Goal: Transaction & Acquisition: Purchase product/service

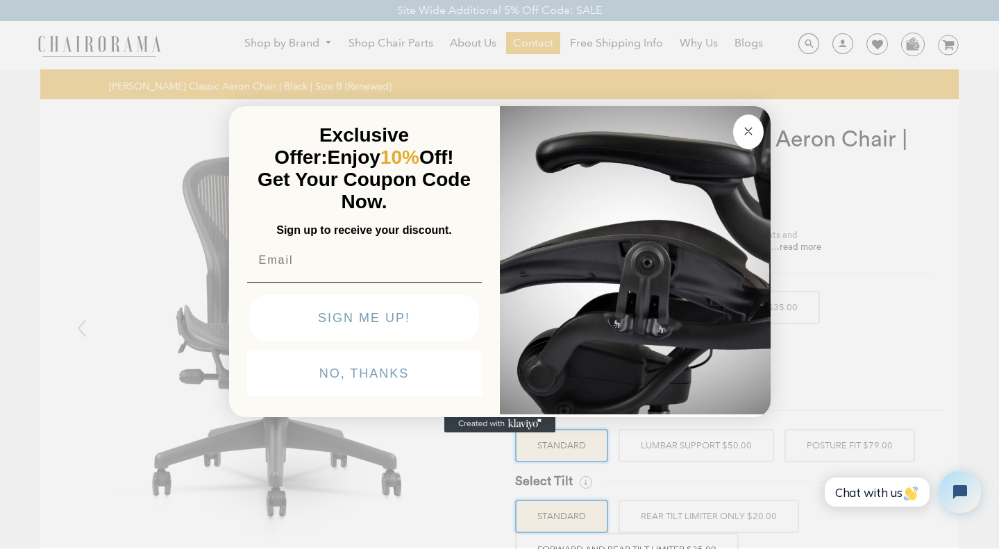
click at [748, 126] on circle "Close dialog" at bounding box center [748, 131] width 16 height 16
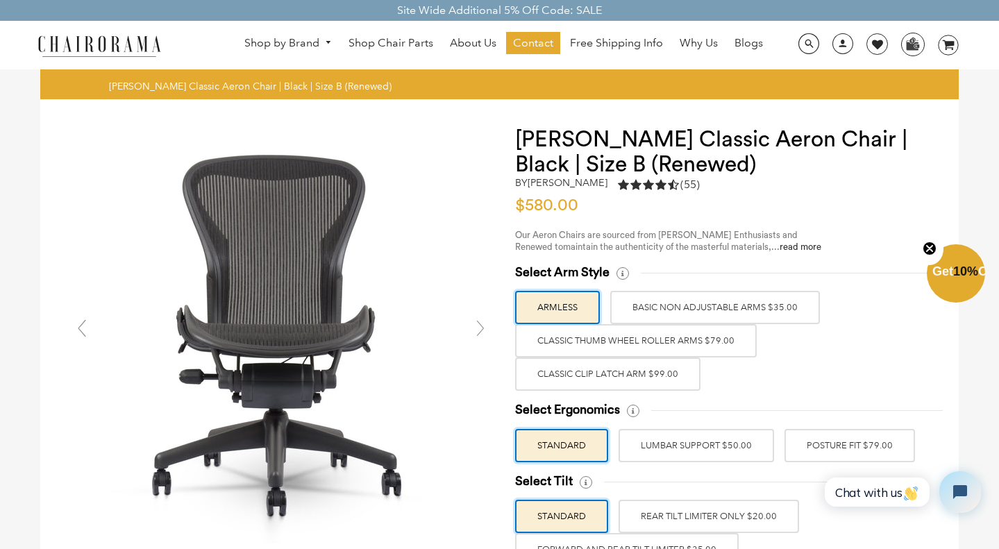
click at [608, 340] on label "Classic Thumb Wheel Roller Arms $79.00" at bounding box center [636, 340] width 242 height 33
click at [0, 0] on input "Classic Thumb Wheel Roller Arms $79.00" at bounding box center [0, 0] width 0 height 0
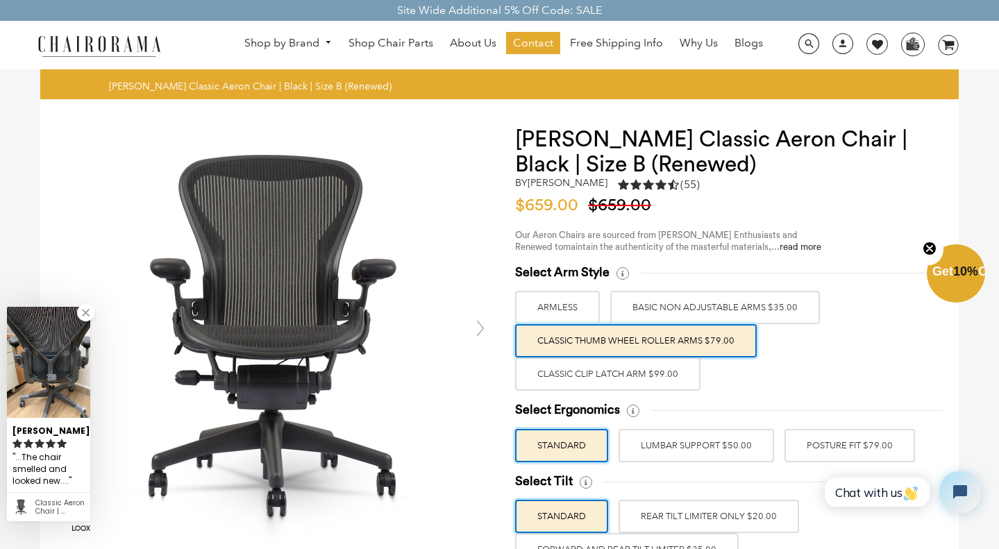
click at [564, 373] on label "Classic Clip Latch Arm $99.00" at bounding box center [607, 374] width 185 height 33
click at [0, 0] on input "Classic Clip Latch Arm $99.00" at bounding box center [0, 0] width 0 height 0
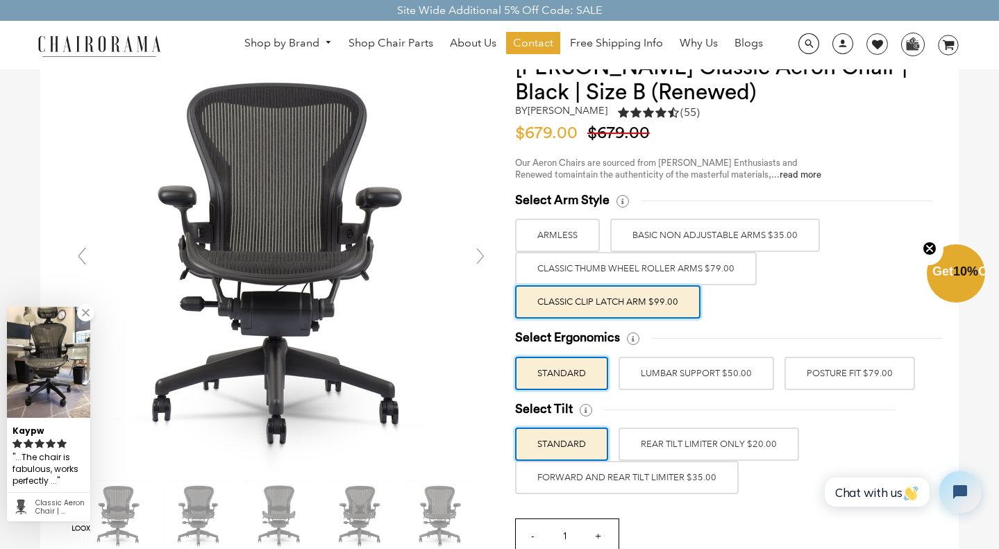
scroll to position [72, 0]
click at [717, 376] on label "LUMBAR SUPPORT $50.00" at bounding box center [697, 374] width 156 height 33
click at [0, 0] on input "LUMBAR SUPPORT $50.00" at bounding box center [0, 0] width 0 height 0
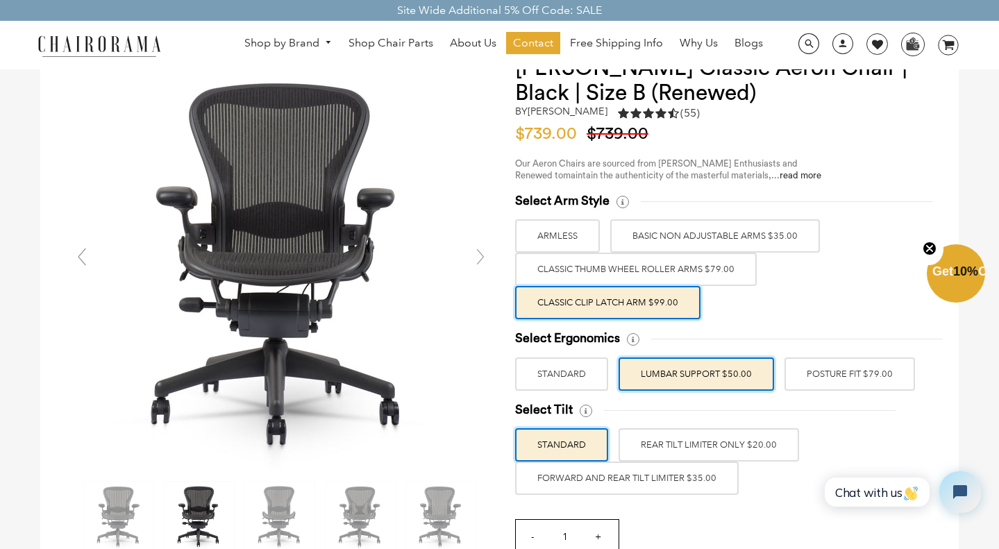
click at [831, 369] on label "POSTURE FIT $79.00" at bounding box center [850, 374] width 131 height 33
click at [0, 0] on input "POSTURE FIT $79.00" at bounding box center [0, 0] width 0 height 0
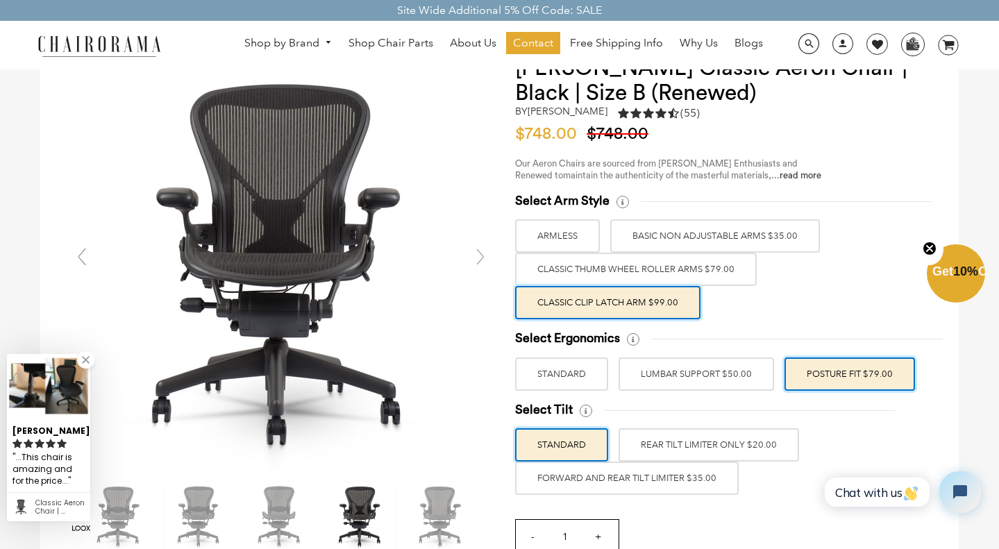
click at [729, 440] on label "REAR TILT LIMITER ONLY $20.00" at bounding box center [709, 444] width 181 height 33
click at [0, 0] on input "REAR TILT LIMITER ONLY $20.00" at bounding box center [0, 0] width 0 height 0
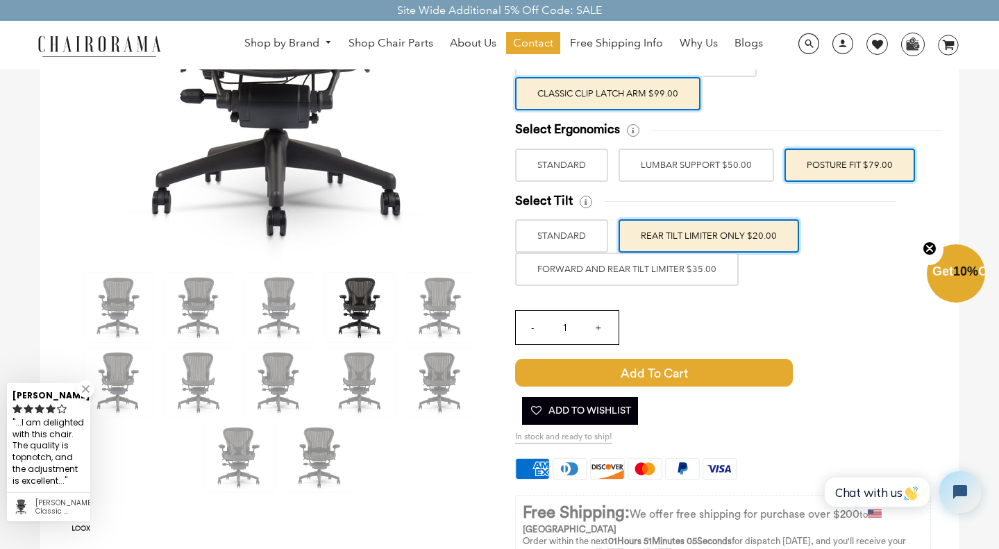
scroll to position [278, 0]
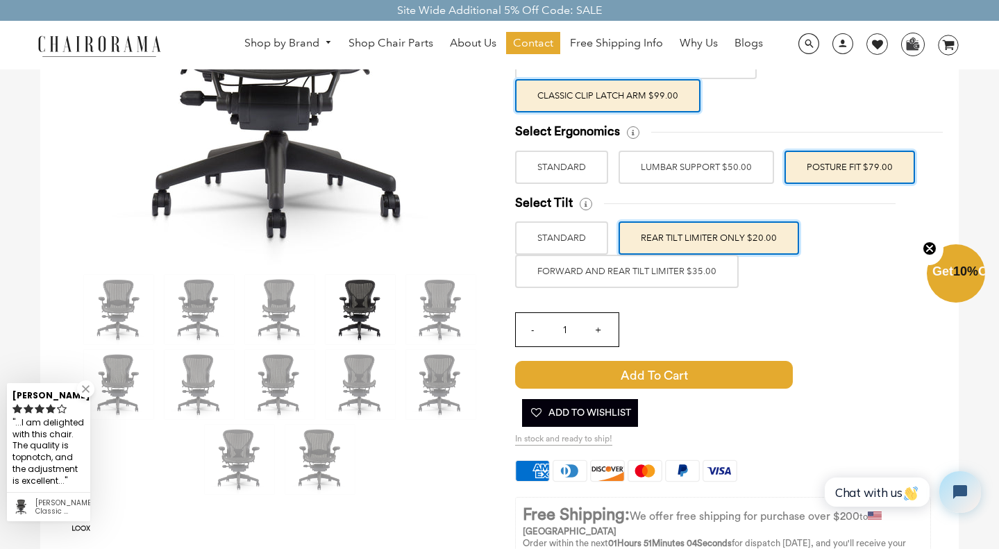
click at [88, 392] on link at bounding box center [85, 389] width 17 height 17
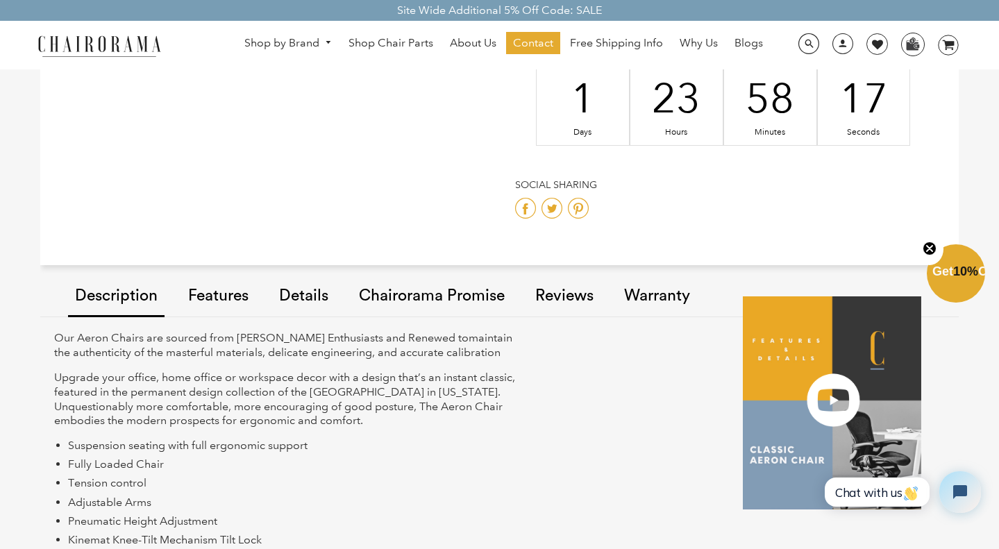
scroll to position [918, 0]
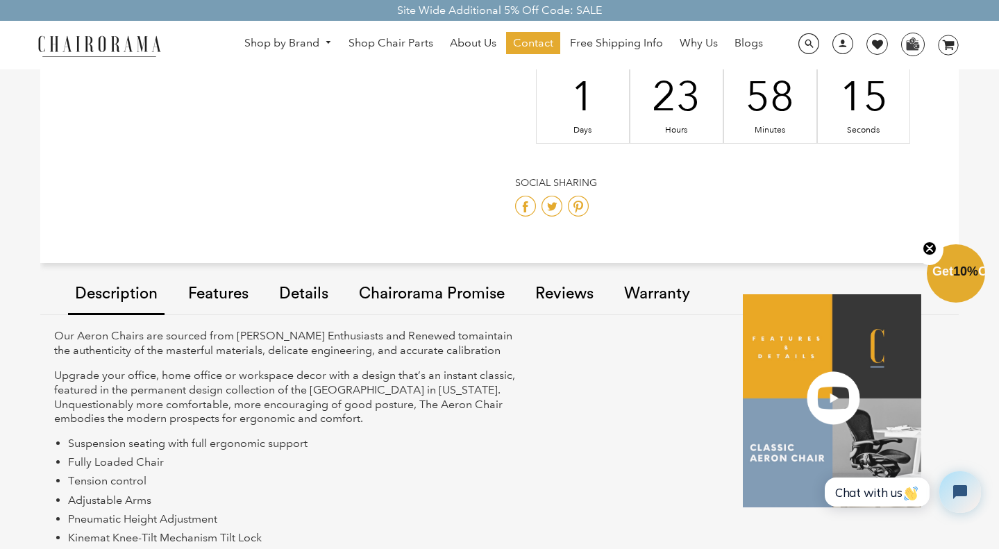
click at [653, 293] on link "Warranty" at bounding box center [657, 295] width 80 height 78
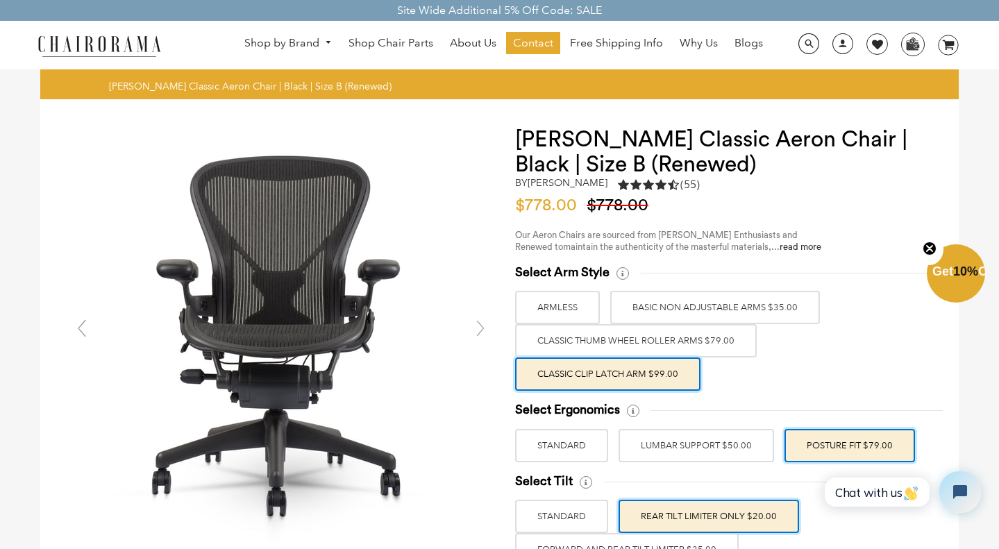
scroll to position [0, 0]
click at [780, 243] on link "read more" at bounding box center [801, 246] width 42 height 9
click at [610, 335] on label "Classic Thumb Wheel Roller Arms $79.00" at bounding box center [636, 340] width 242 height 33
click at [0, 0] on input "Classic Thumb Wheel Roller Arms $79.00" at bounding box center [0, 0] width 0 height 0
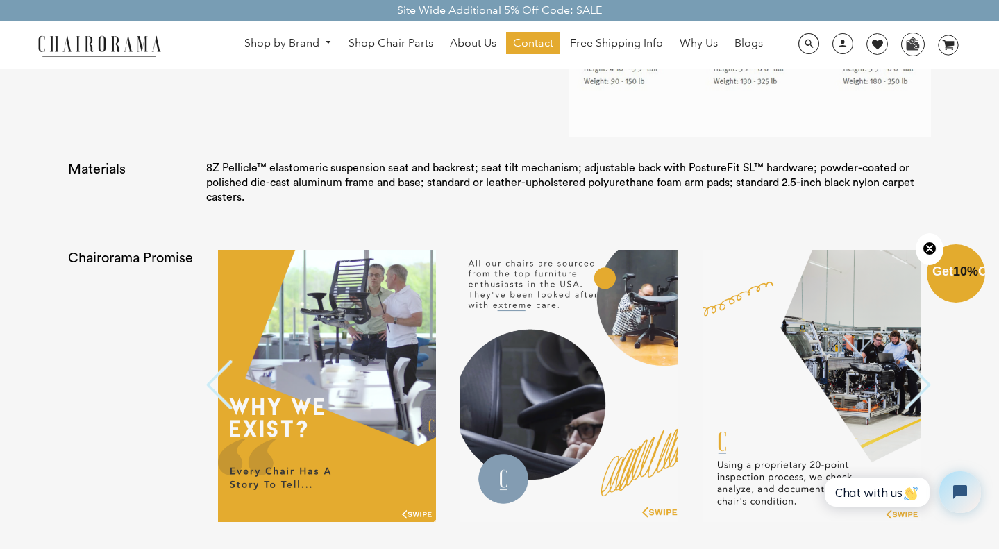
scroll to position [2631, 0]
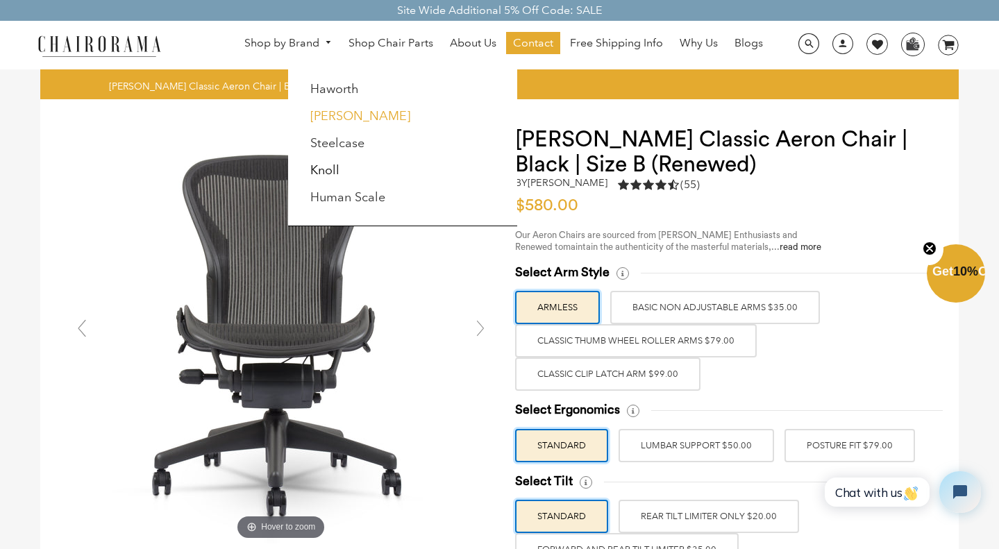
click at [331, 112] on link "[PERSON_NAME]" at bounding box center [360, 115] width 100 height 15
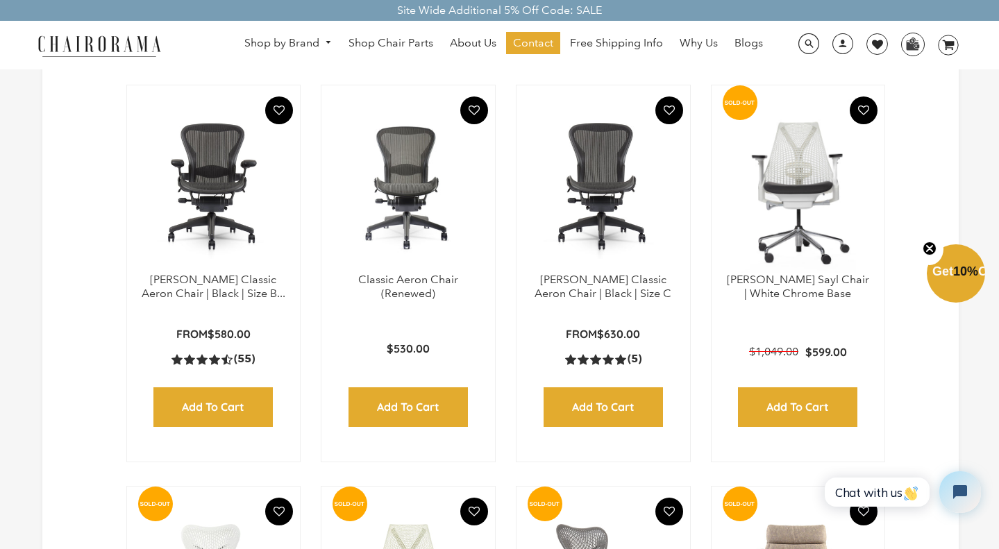
scroll to position [811, 0]
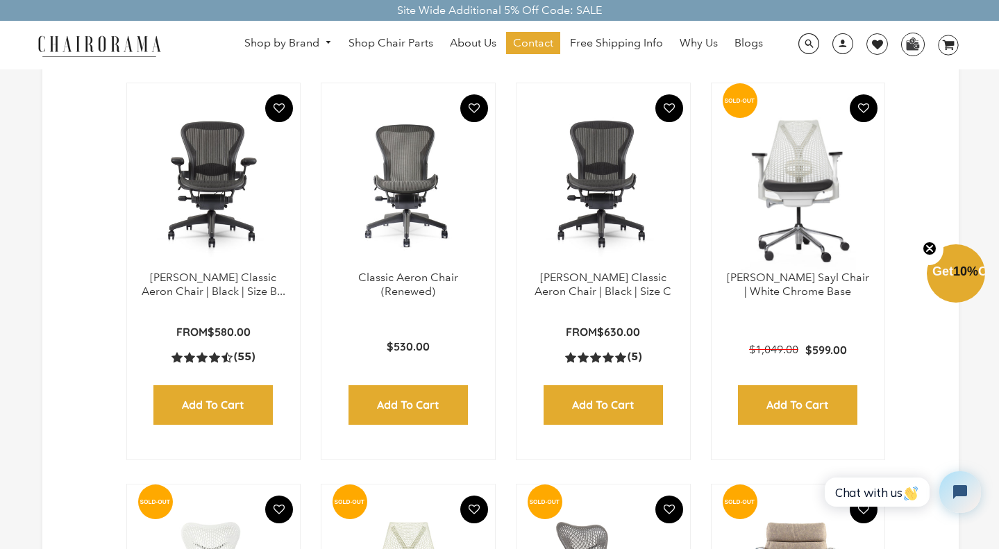
click at [599, 202] on img at bounding box center [604, 184] width 146 height 174
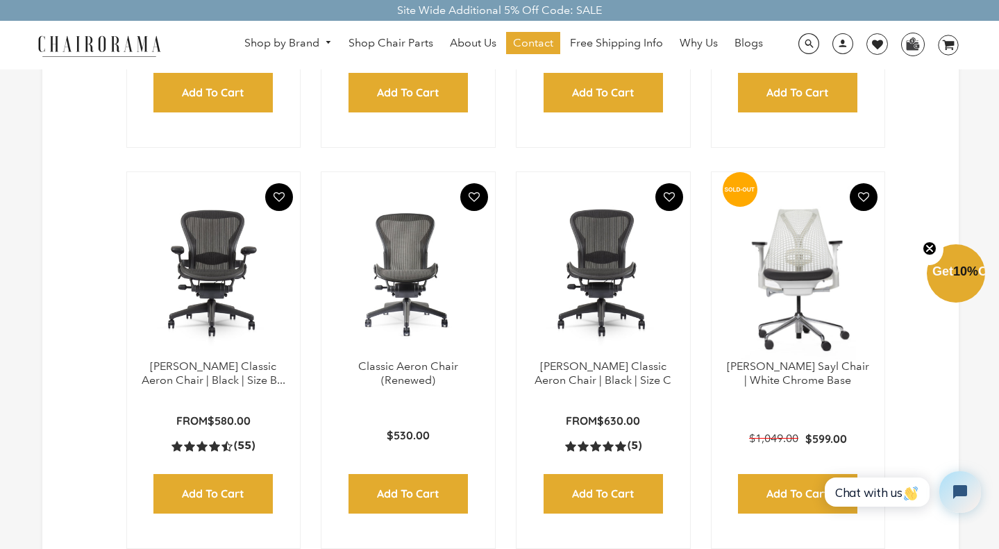
scroll to position [721, 0]
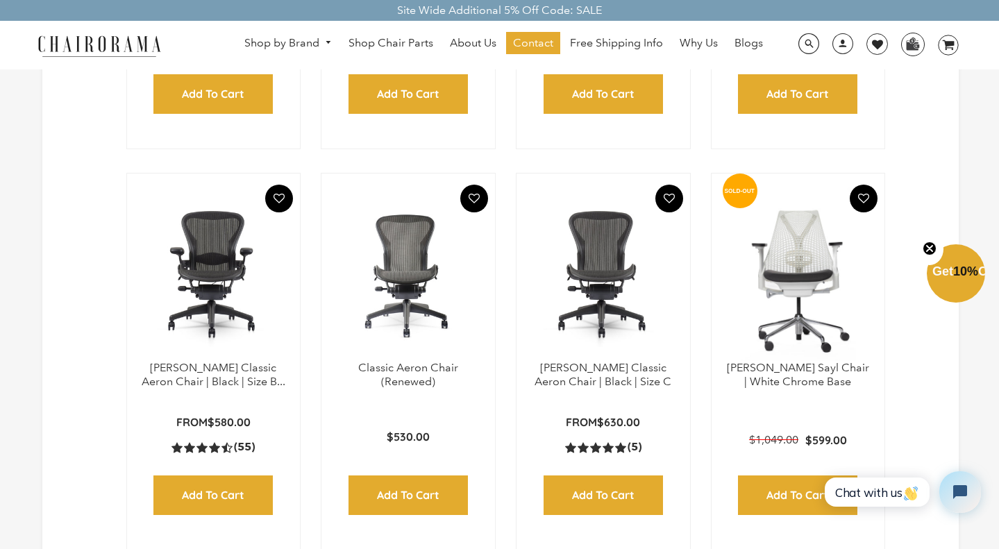
click at [201, 301] on img at bounding box center [214, 274] width 146 height 174
click at [406, 297] on img at bounding box center [408, 274] width 146 height 174
click at [601, 292] on img at bounding box center [604, 274] width 146 height 174
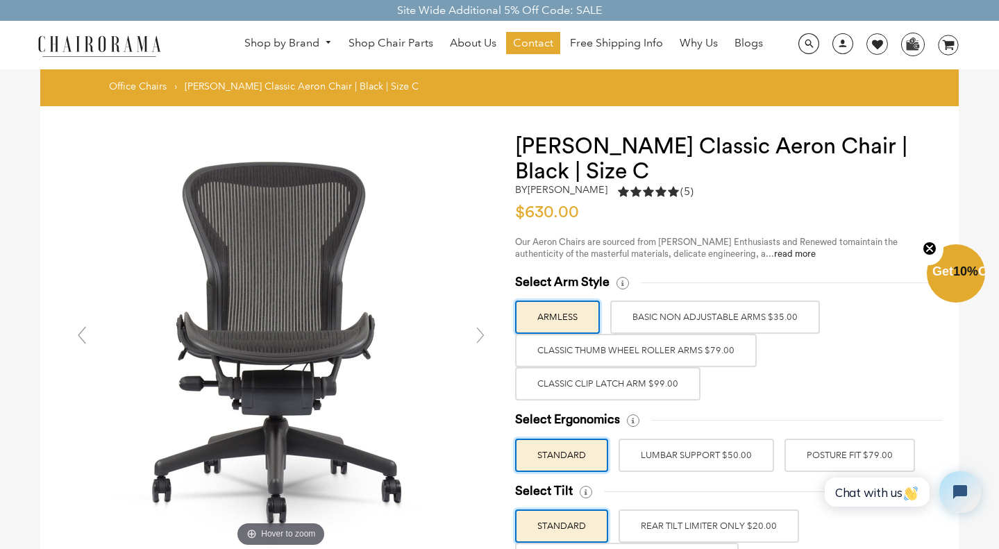
click at [634, 338] on label "Classic Thumb Wheel Roller Arms $79.00" at bounding box center [636, 350] width 242 height 33
click at [0, 0] on input "Classic Thumb Wheel Roller Arms $79.00" at bounding box center [0, 0] width 0 height 0
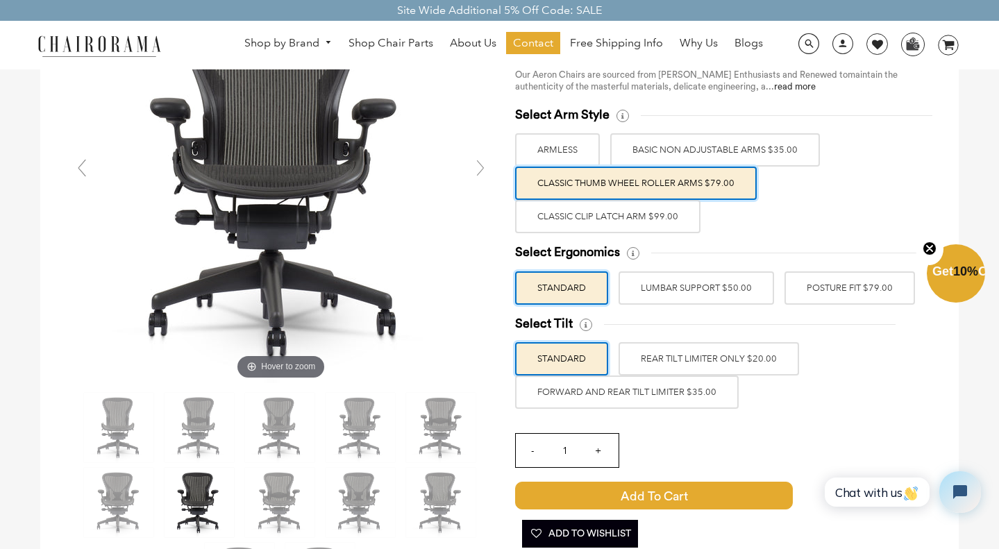
scroll to position [168, 0]
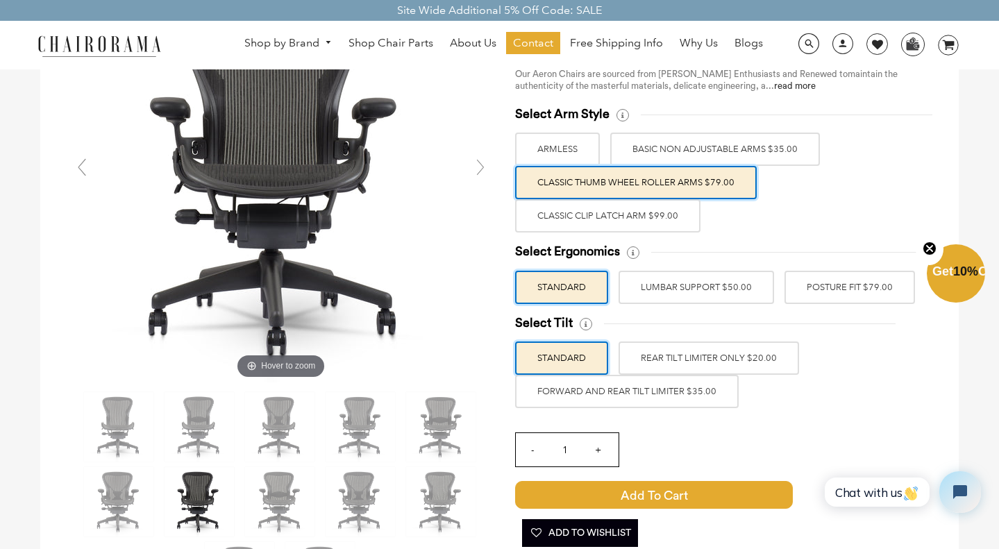
click at [867, 287] on label "POSTURE FIT $79.00" at bounding box center [850, 287] width 131 height 33
click at [0, 0] on input "POSTURE FIT $79.00" at bounding box center [0, 0] width 0 height 0
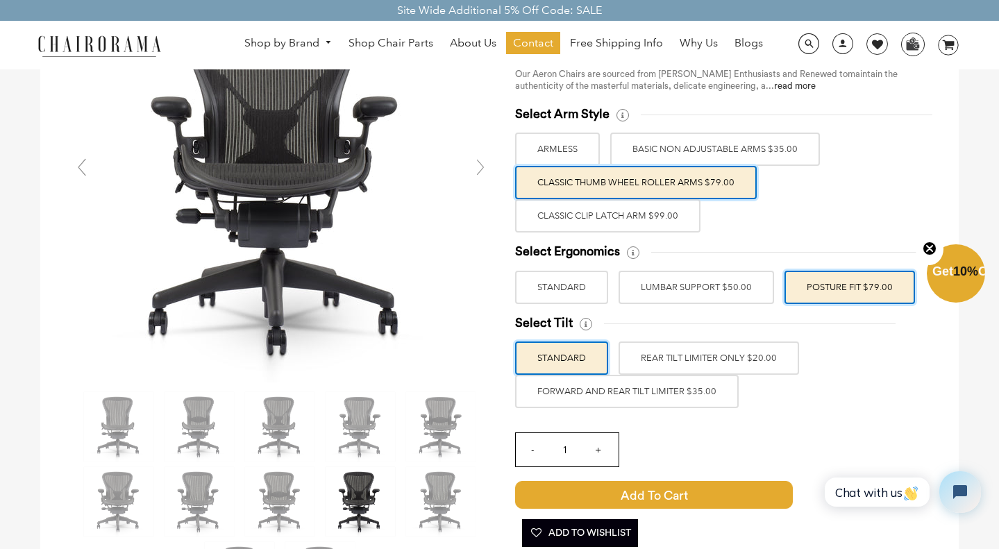
click at [701, 358] on label "REAR TILT LIMITER ONLY $20.00" at bounding box center [709, 358] width 181 height 33
click at [0, 0] on input "REAR TILT LIMITER ONLY $20.00" at bounding box center [0, 0] width 0 height 0
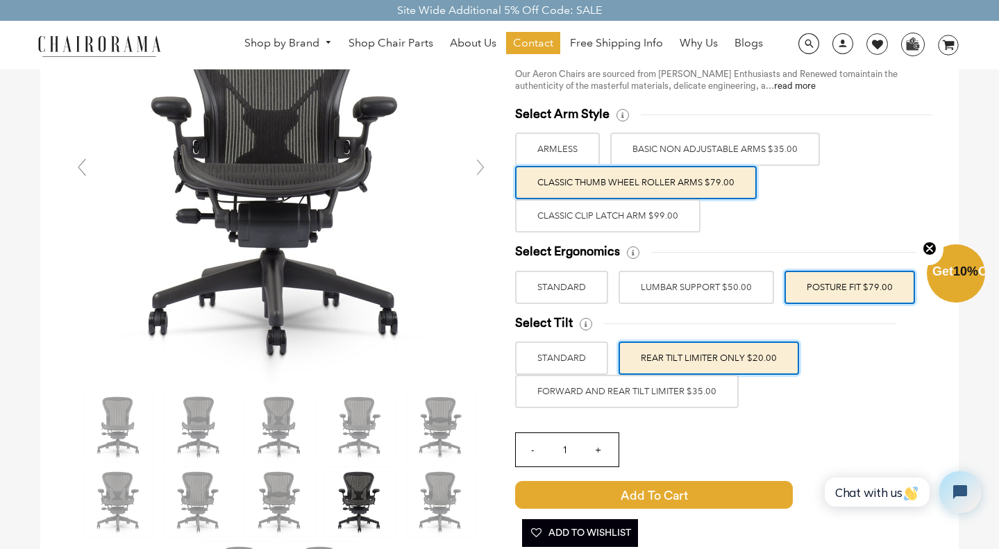
click at [676, 391] on label "FORWARD AND REAR TILT LIMITER $35.00" at bounding box center [627, 391] width 224 height 33
click at [0, 0] on input "FORWARD AND REAR TILT LIMITER $35.00" at bounding box center [0, 0] width 0 height 0
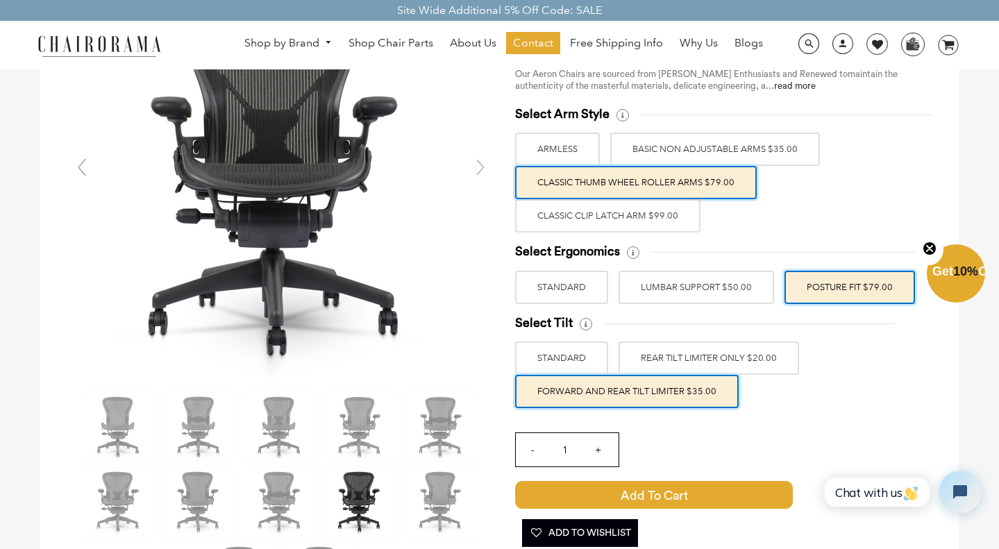
click at [697, 363] on label "REAR TILT LIMITER ONLY $20.00" at bounding box center [709, 358] width 181 height 33
click at [0, 0] on input "REAR TILT LIMITER ONLY $20.00" at bounding box center [0, 0] width 0 height 0
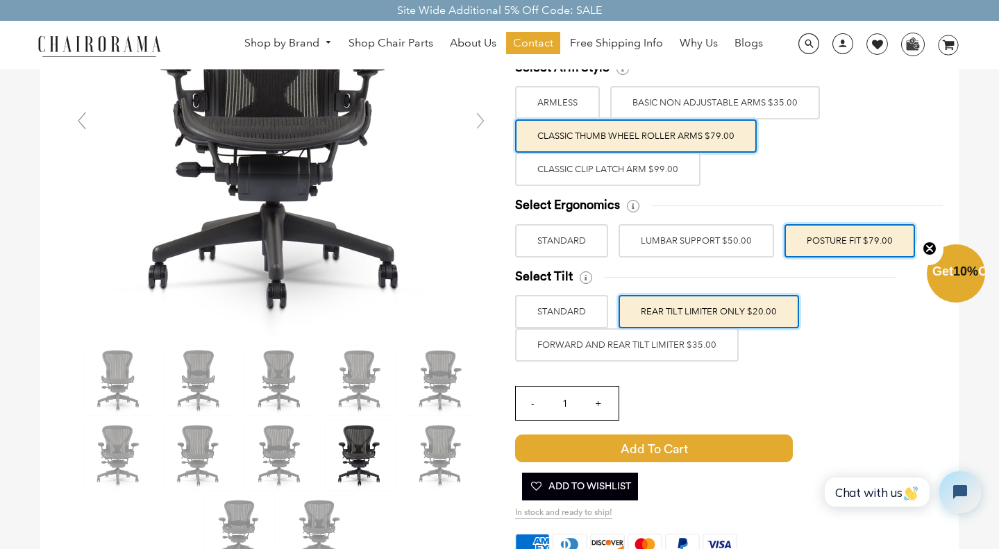
scroll to position [206, 0]
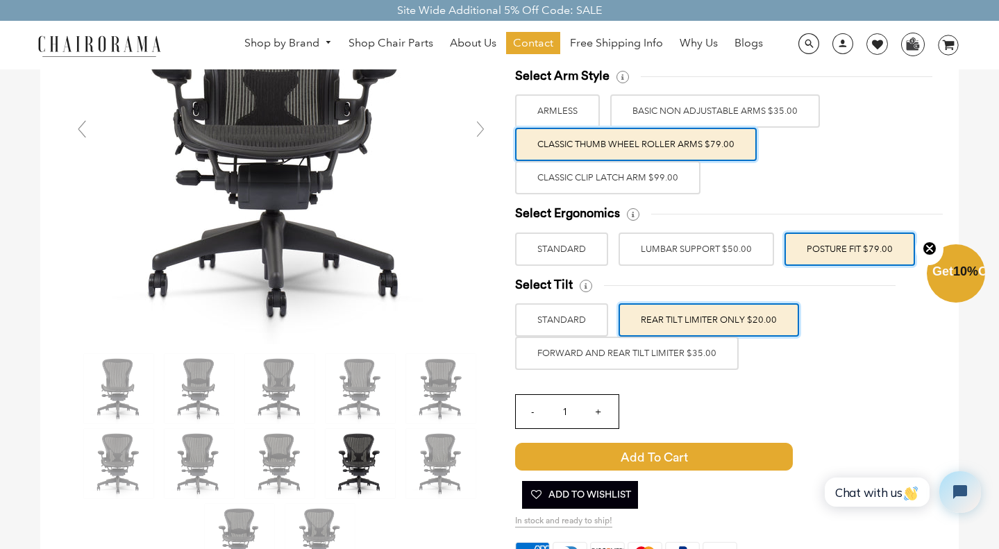
click at [661, 356] on label "FORWARD AND REAR TILT LIMITER $35.00" at bounding box center [627, 353] width 224 height 33
click at [0, 0] on input "FORWARD AND REAR TILT LIMITER $35.00" at bounding box center [0, 0] width 0 height 0
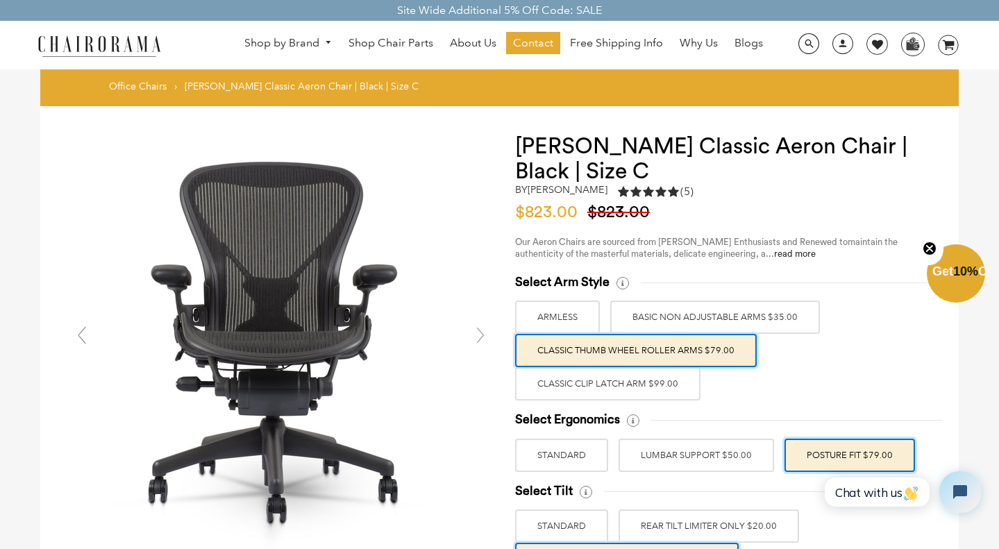
scroll to position [0, 0]
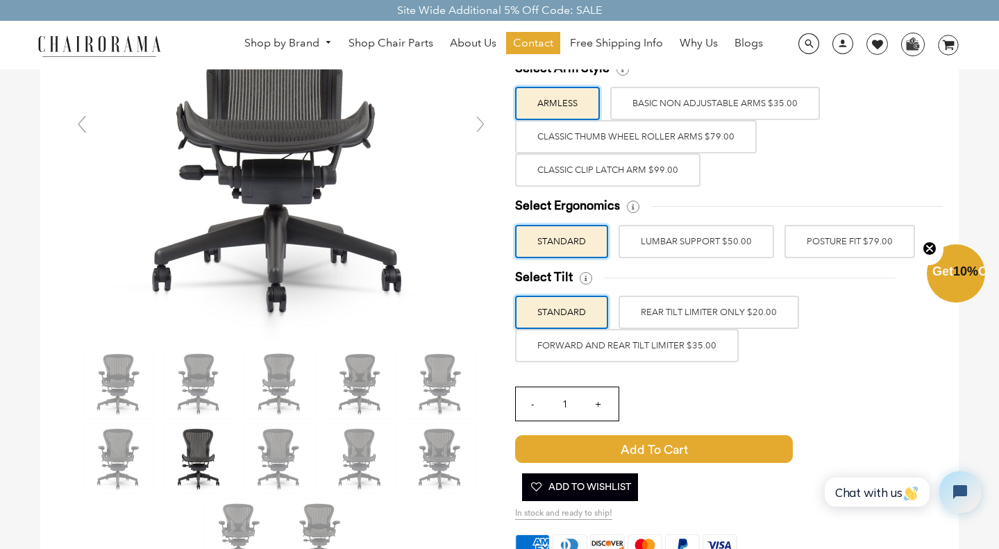
scroll to position [212, 0]
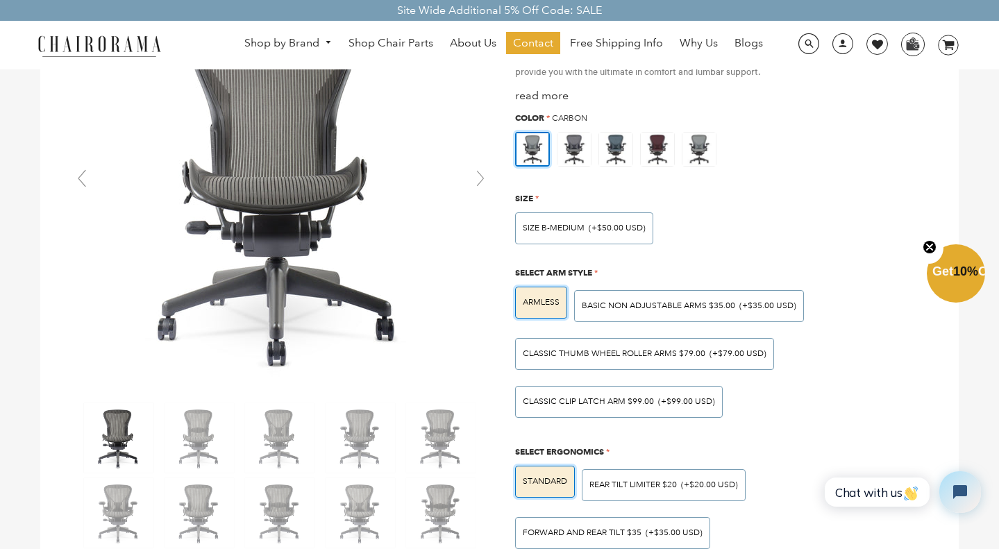
scroll to position [164, 0]
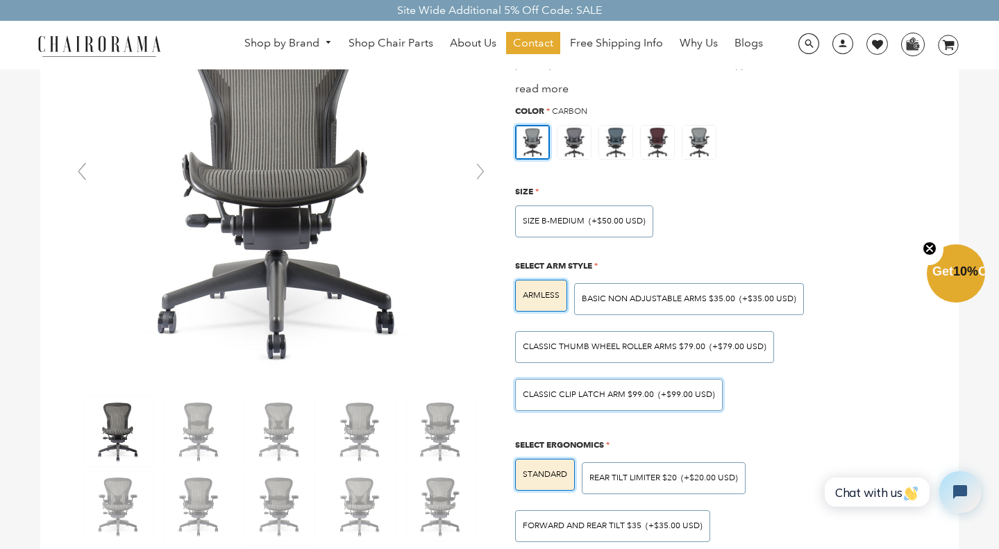
click at [587, 390] on span "Classic Clip Latch Arm $99.00" at bounding box center [588, 395] width 131 height 10
click at [0, 0] on input "Classic Clip Latch Arm $99.00 (+$99.00 USD)" at bounding box center [0, 0] width 0 height 0
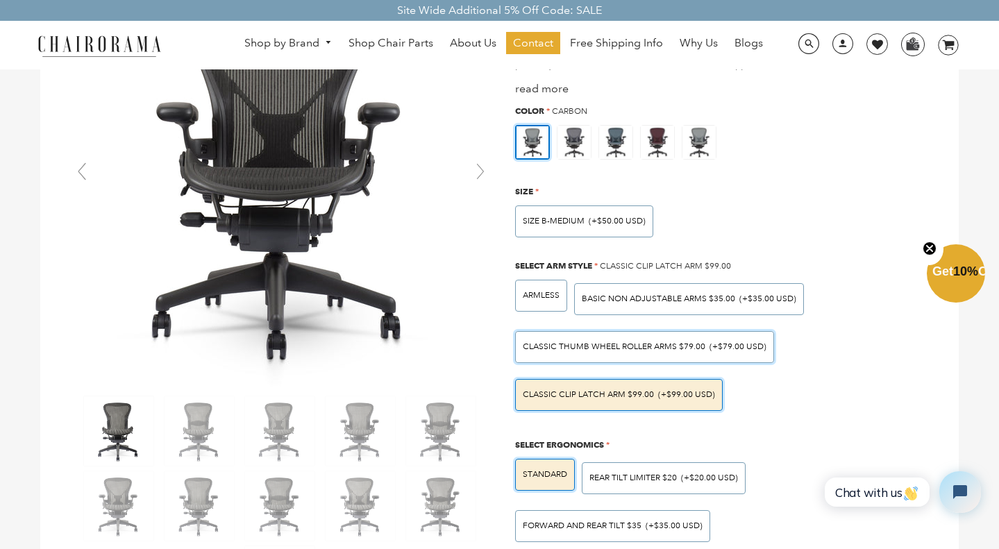
click at [590, 343] on span "Classic Thumb Wheel Roller Arms $79.00" at bounding box center [614, 347] width 183 height 10
click at [0, 0] on input "Classic Thumb Wheel Roller Arms $79.00 (+$79.00 USD)" at bounding box center [0, 0] width 0 height 0
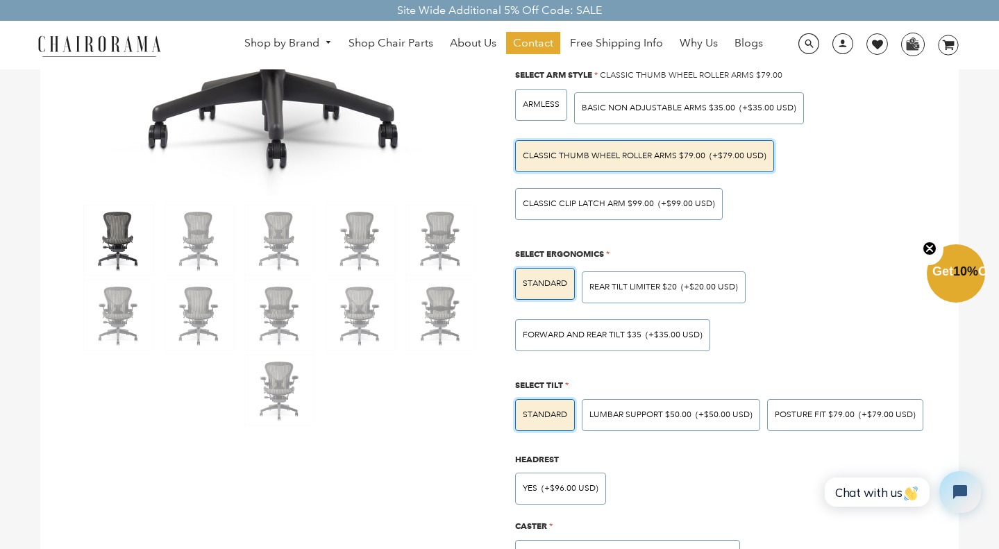
scroll to position [338, 0]
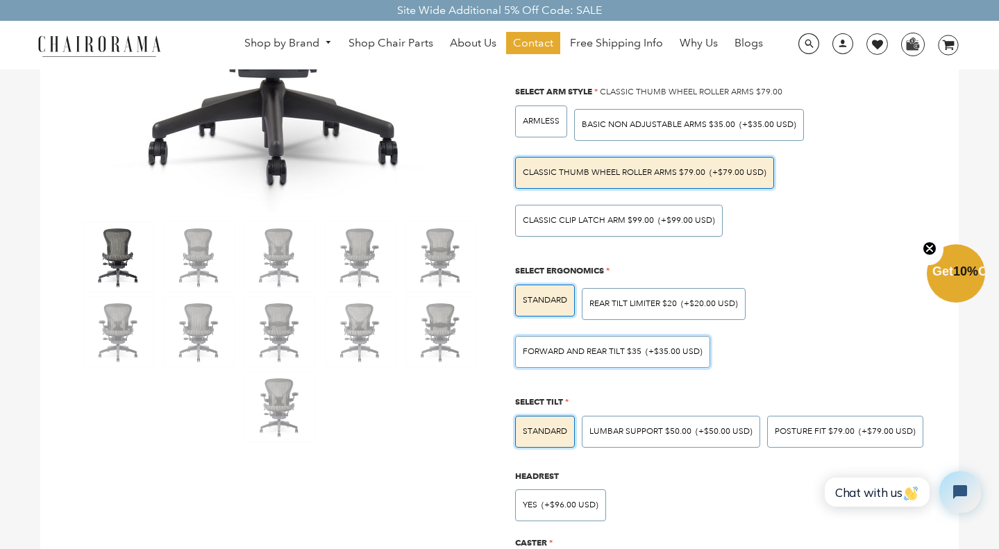
click at [637, 349] on span "Forward And Rear Tilt $35" at bounding box center [582, 352] width 119 height 10
click at [0, 0] on input "Forward And Rear Tilt $35 (+$35.00 USD)" at bounding box center [0, 0] width 0 height 0
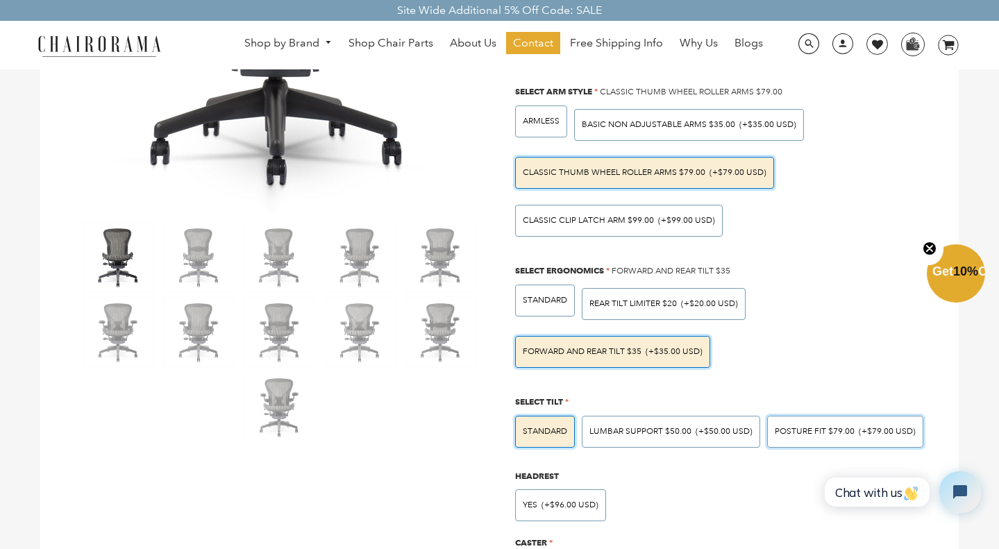
click at [790, 426] on span "POSTURE FIT $79.00" at bounding box center [815, 431] width 80 height 10
click at [0, 0] on input "POSTURE FIT $79.00 (+$79.00 USD)" at bounding box center [0, 0] width 0 height 0
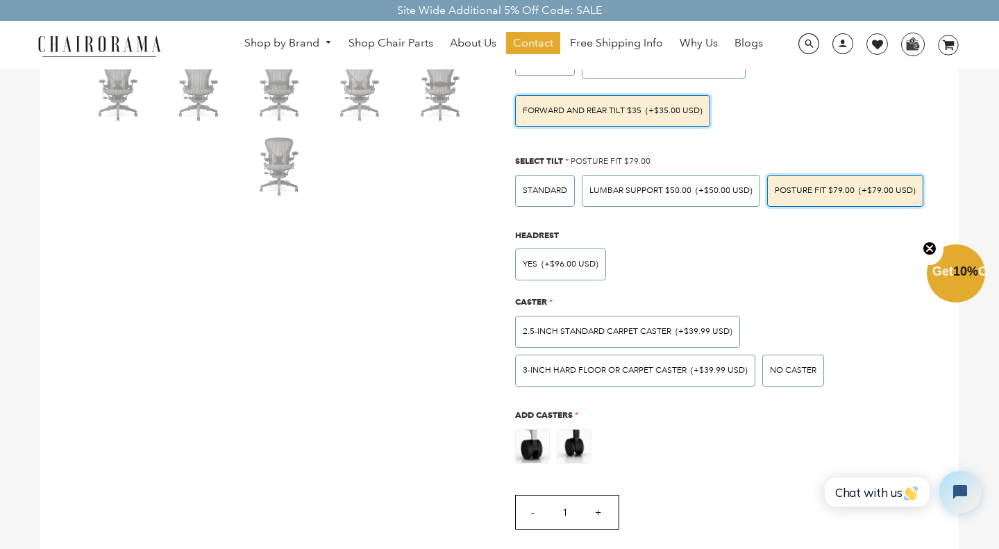
scroll to position [579, 0]
click at [642, 370] on div "3-inch Hard Floor or Carpet Caster (+$39.99 USD)" at bounding box center [635, 371] width 240 height 32
click at [0, 0] on input "3-inch Hard Floor or Carpet Caster (+$39.99 USD)" at bounding box center [0, 0] width 0 height 0
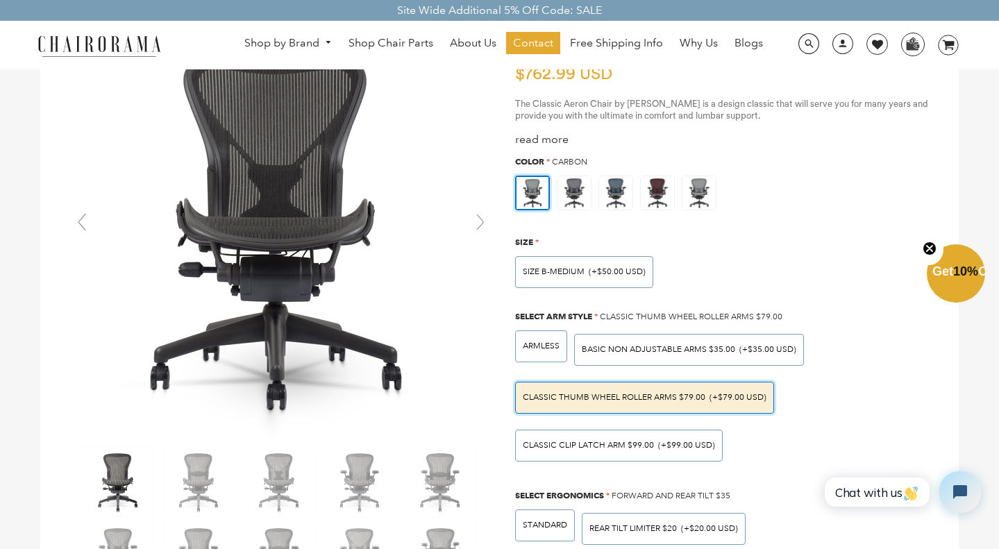
scroll to position [117, 0]
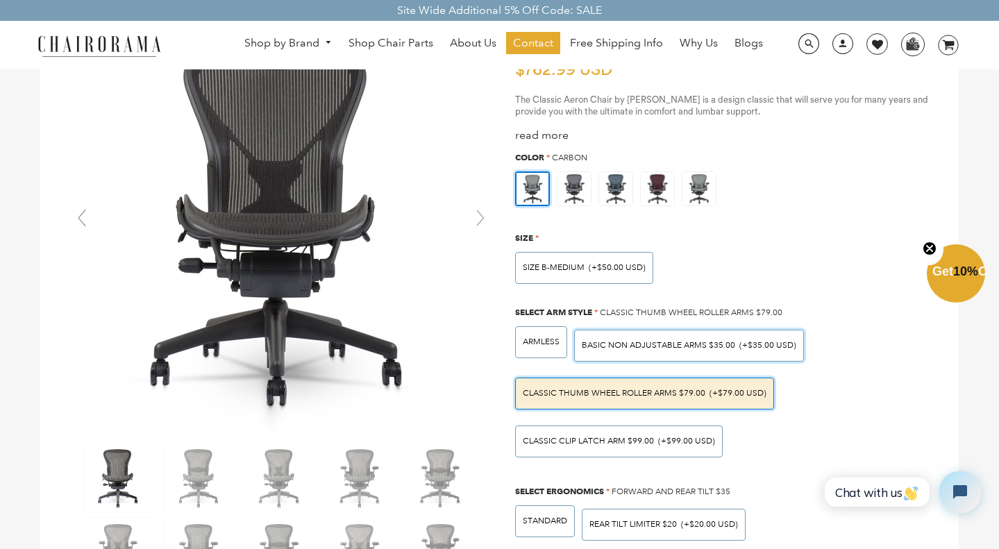
click at [656, 346] on div "BASIC NON ADJUSTABLE ARMS $35.00 (+$35.00 USD)" at bounding box center [689, 346] width 230 height 32
click at [0, 0] on input "BASIC NON ADJUSTABLE ARMS $35.00 (+$35.00 USD)" at bounding box center [0, 0] width 0 height 0
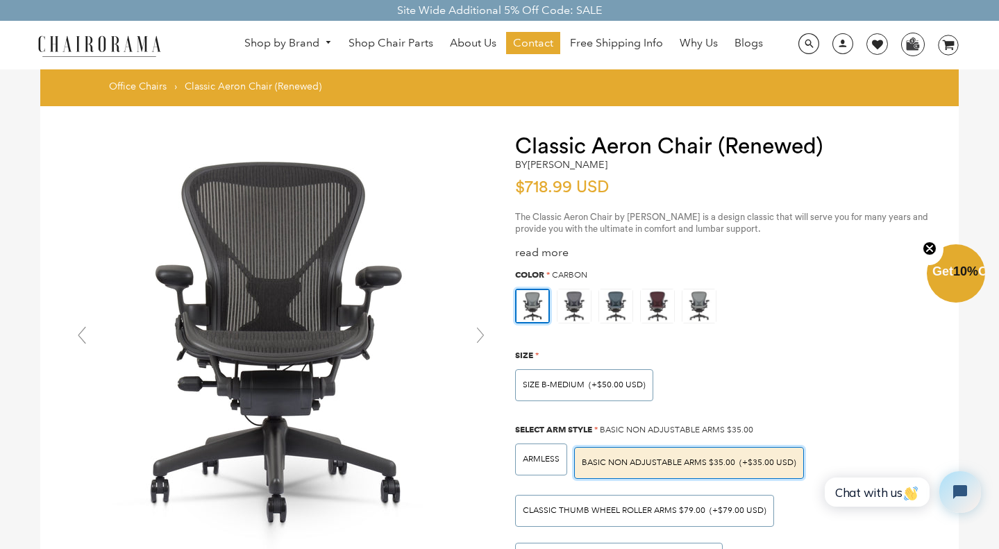
scroll to position [0, 0]
click at [578, 308] on img at bounding box center [574, 306] width 33 height 33
click at [0, 0] on input "radio" at bounding box center [0, 0] width 0 height 0
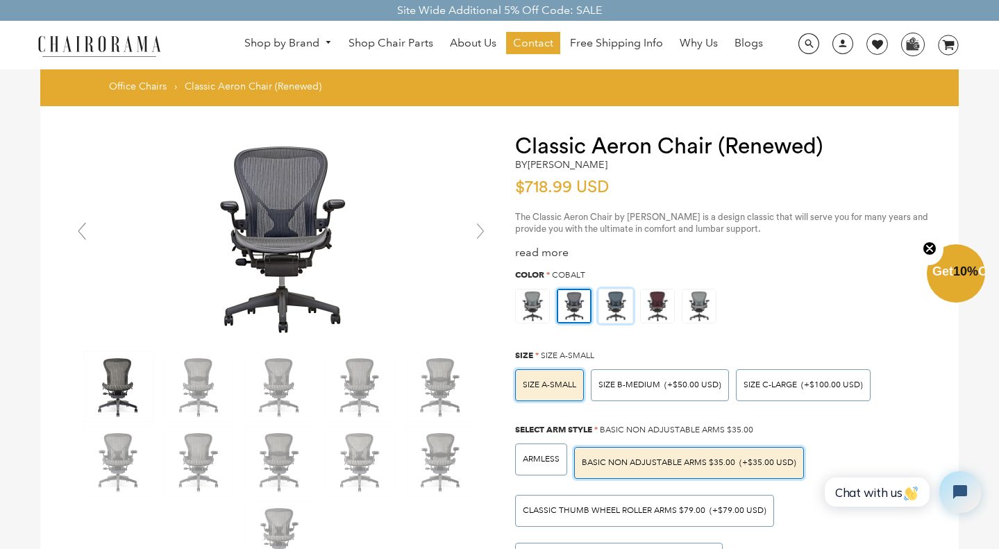
click at [606, 299] on img at bounding box center [615, 306] width 33 height 33
click at [0, 0] on input "radio" at bounding box center [0, 0] width 0 height 0
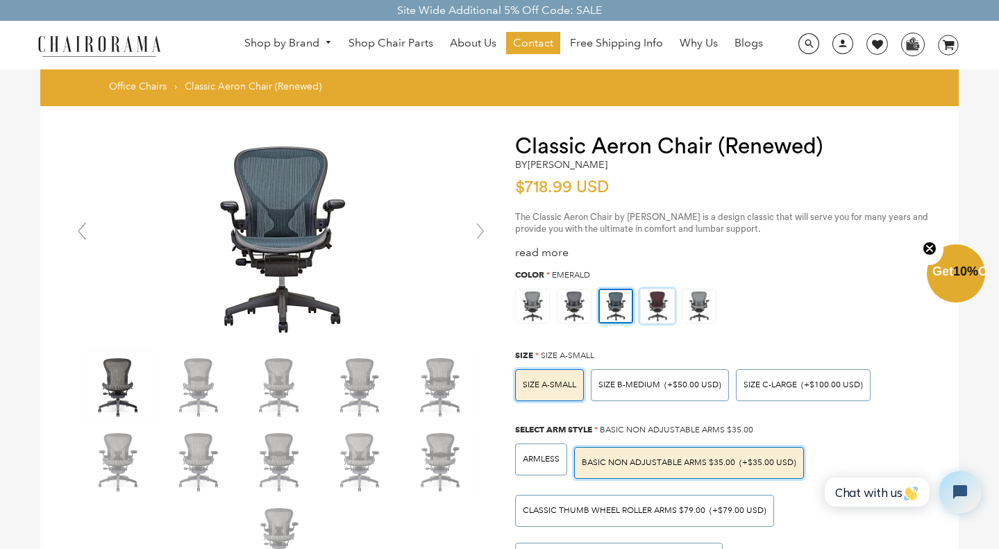
click at [663, 297] on img at bounding box center [657, 306] width 33 height 33
click at [0, 0] on input "radio" at bounding box center [0, 0] width 0 height 0
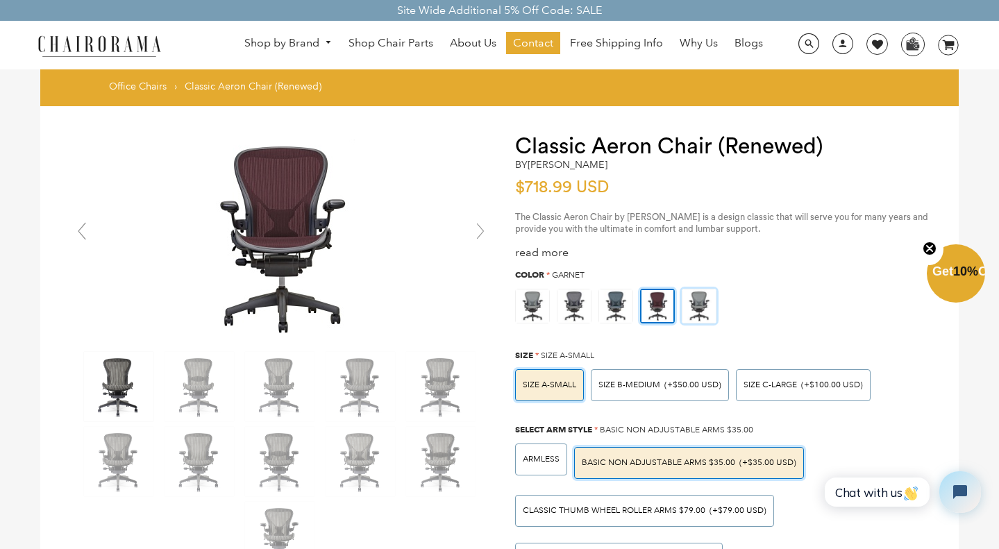
click at [703, 292] on img at bounding box center [699, 306] width 33 height 33
click at [0, 0] on input "radio" at bounding box center [0, 0] width 0 height 0
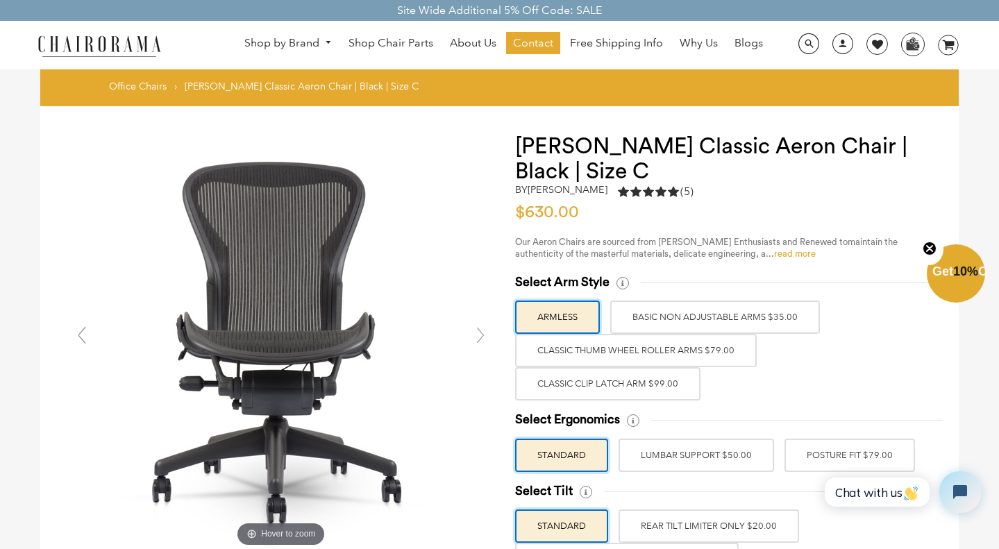
click at [798, 254] on link "read more" at bounding box center [795, 253] width 42 height 9
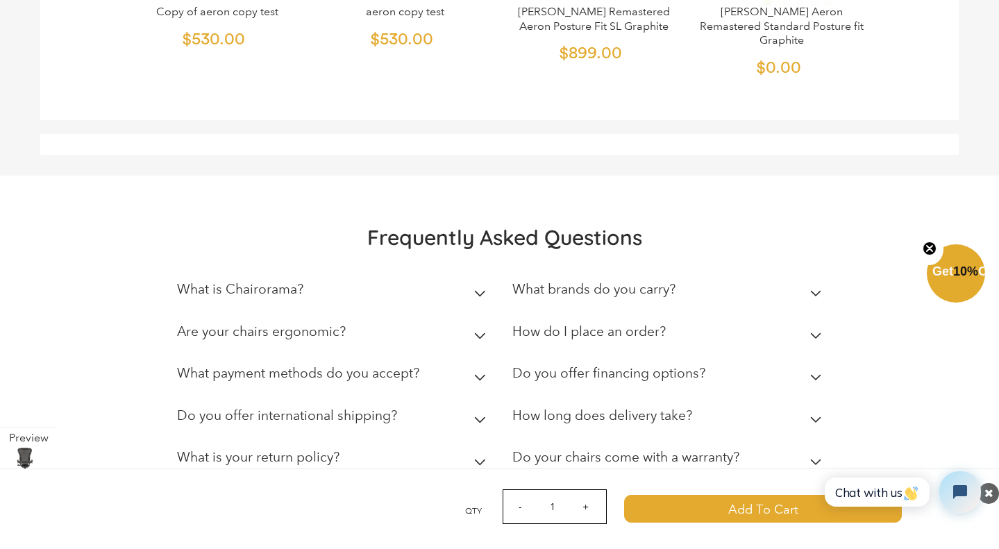
scroll to position [5278, 0]
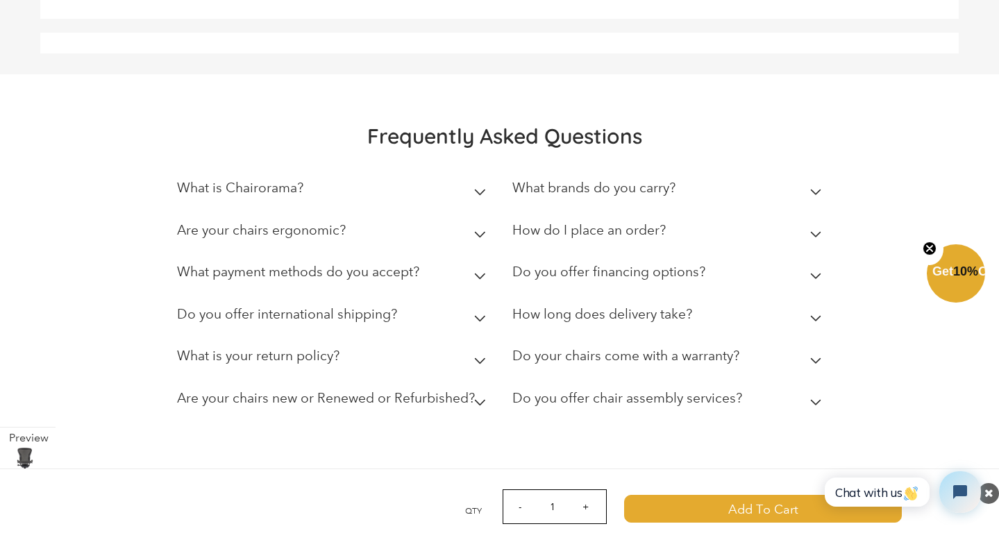
click at [455, 170] on summary "What is Chairorama?" at bounding box center [334, 191] width 315 height 42
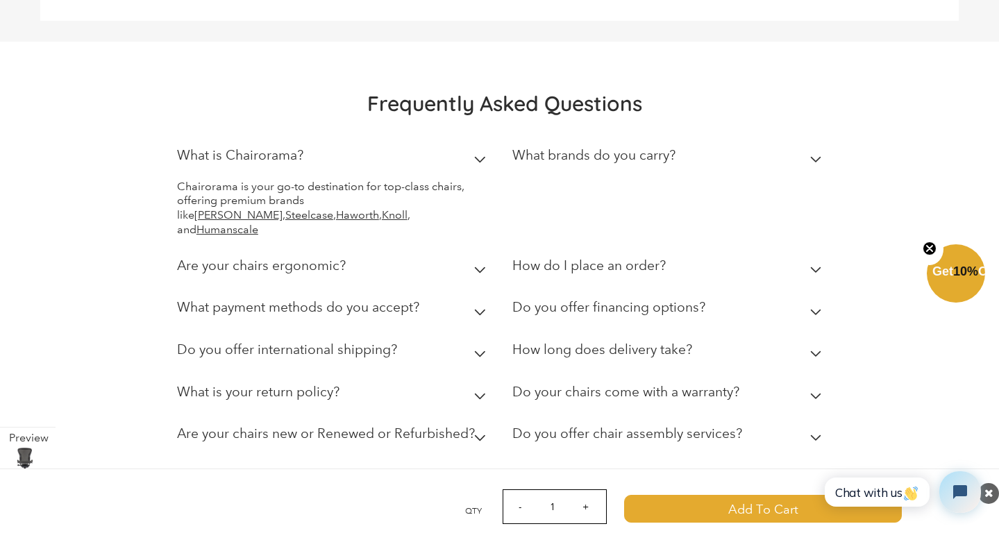
scroll to position [5341, 0]
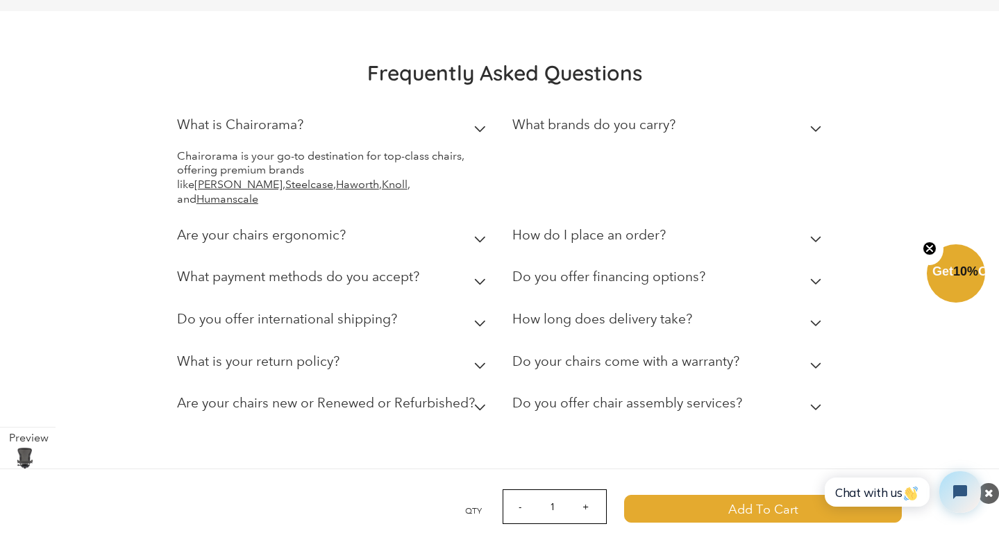
click at [404, 269] on h2 "What payment methods do you accept?" at bounding box center [298, 277] width 242 height 16
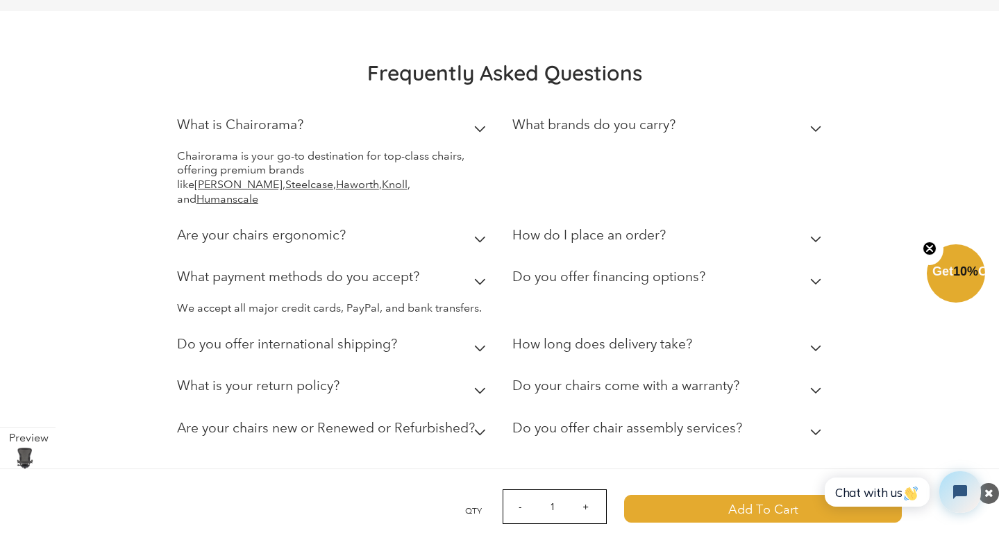
click at [404, 269] on h2 "What payment methods do you accept?" at bounding box center [298, 277] width 242 height 16
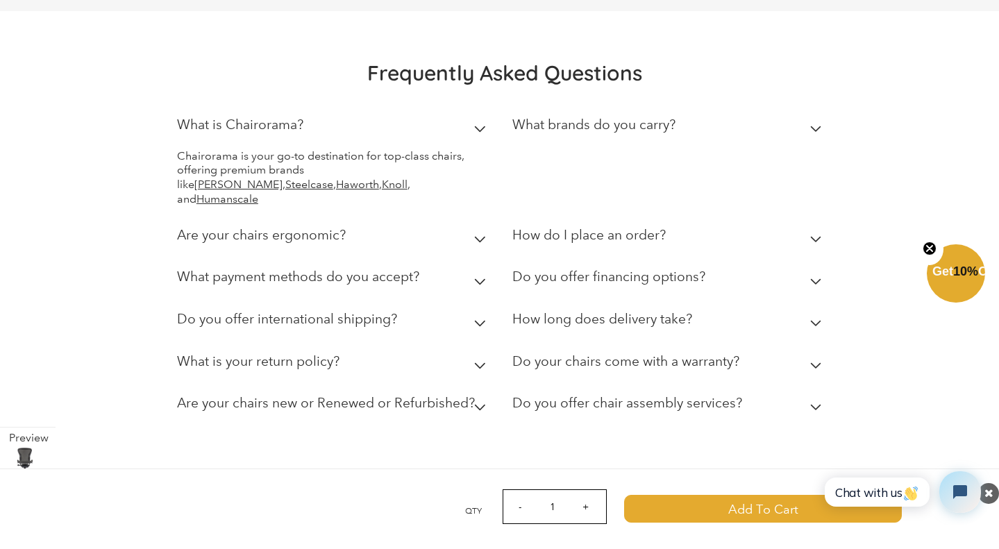
click at [427, 395] on h2 "Are your chairs new or Renewed or Refurbished?" at bounding box center [326, 403] width 298 height 16
click at [616, 269] on h2 "Do you offer financing options?" at bounding box center [608, 277] width 193 height 16
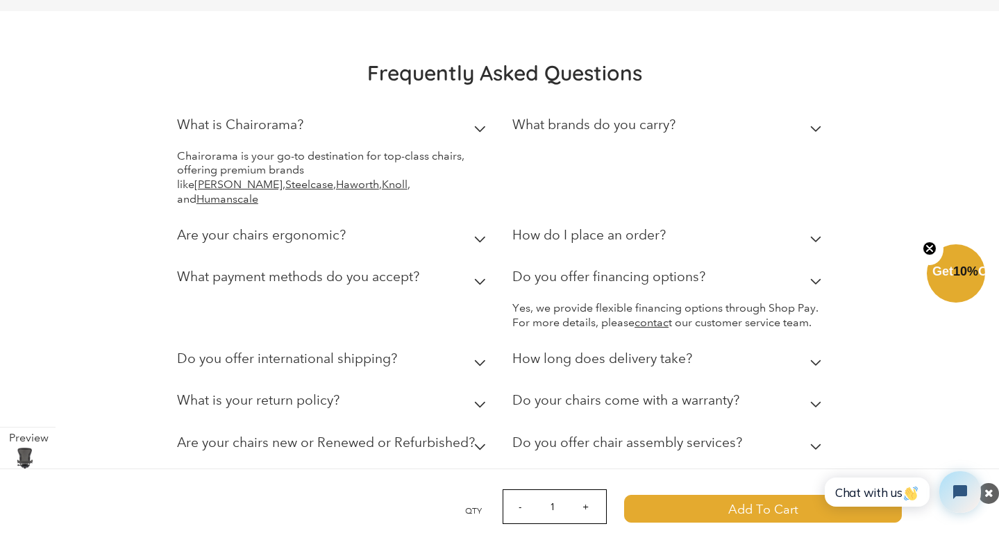
click at [616, 269] on h2 "Do you offer financing options?" at bounding box center [608, 277] width 193 height 16
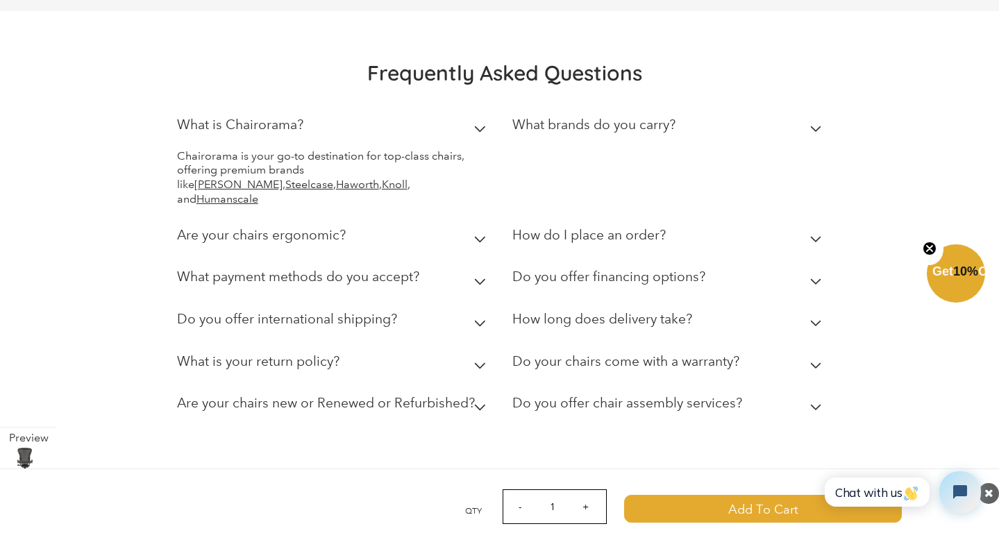
click at [615, 353] on div "Do your chairs come with a warranty?" at bounding box center [625, 364] width 227 height 23
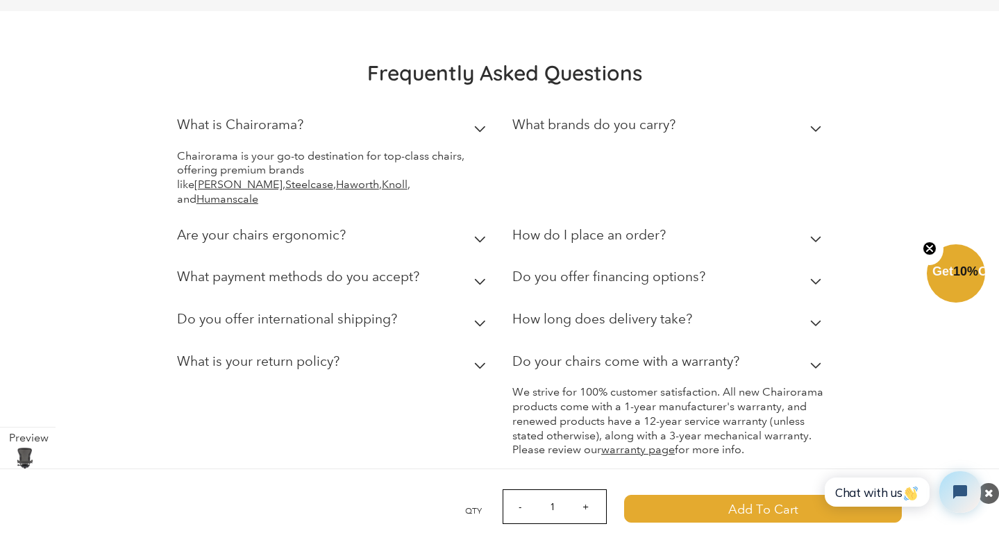
click at [610, 478] on h2 "Do you offer chair assembly services?" at bounding box center [627, 486] width 230 height 16
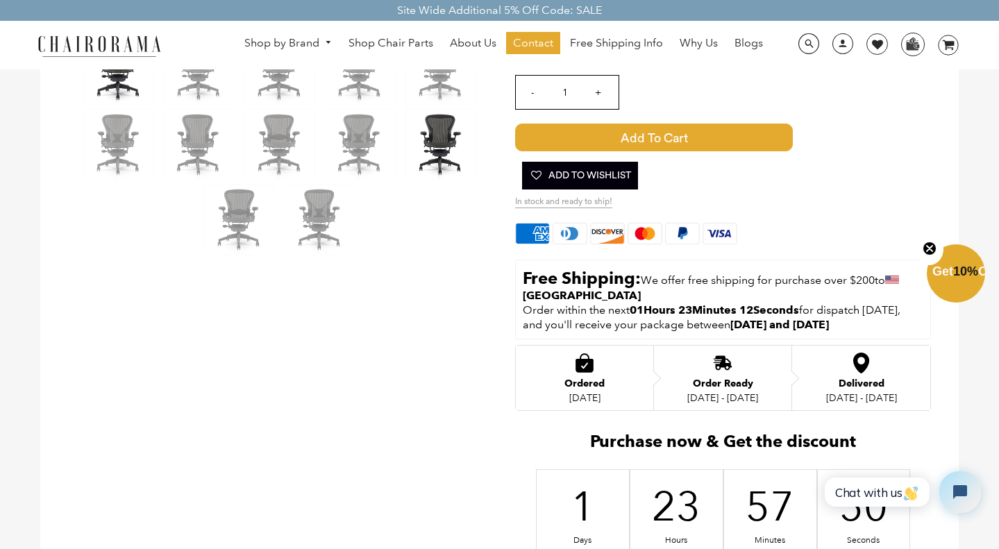
scroll to position [505, 0]
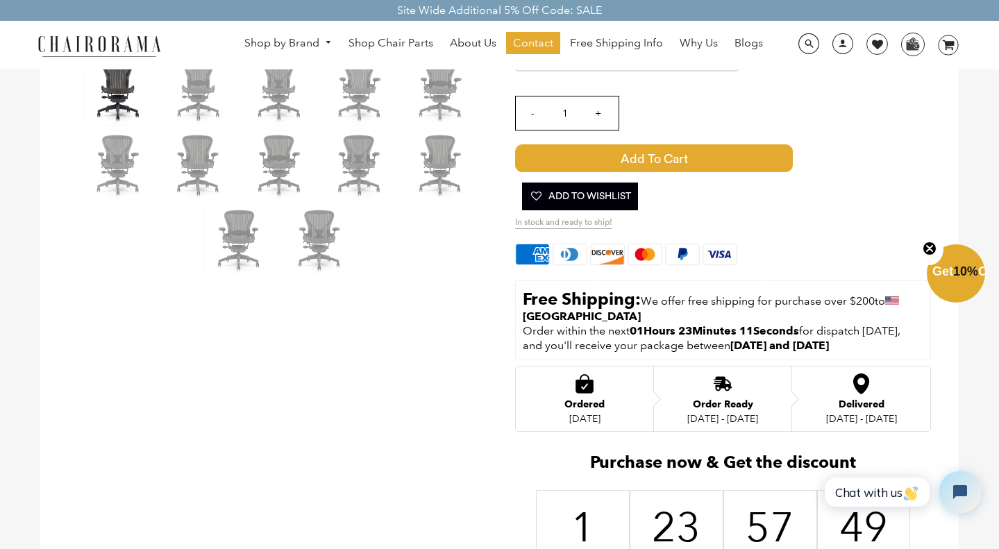
click at [933, 247] on circle "Close teaser" at bounding box center [930, 248] width 13 height 13
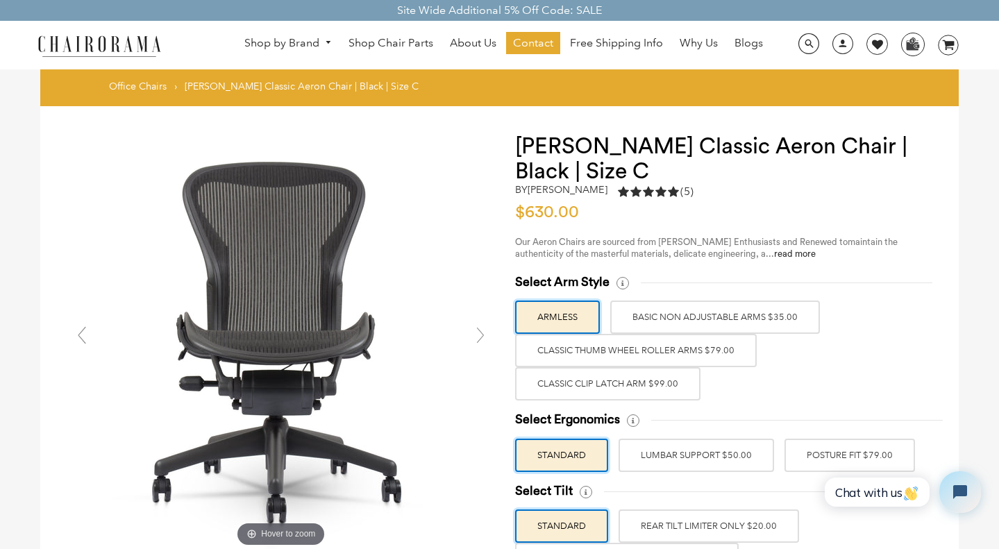
scroll to position [0, 0]
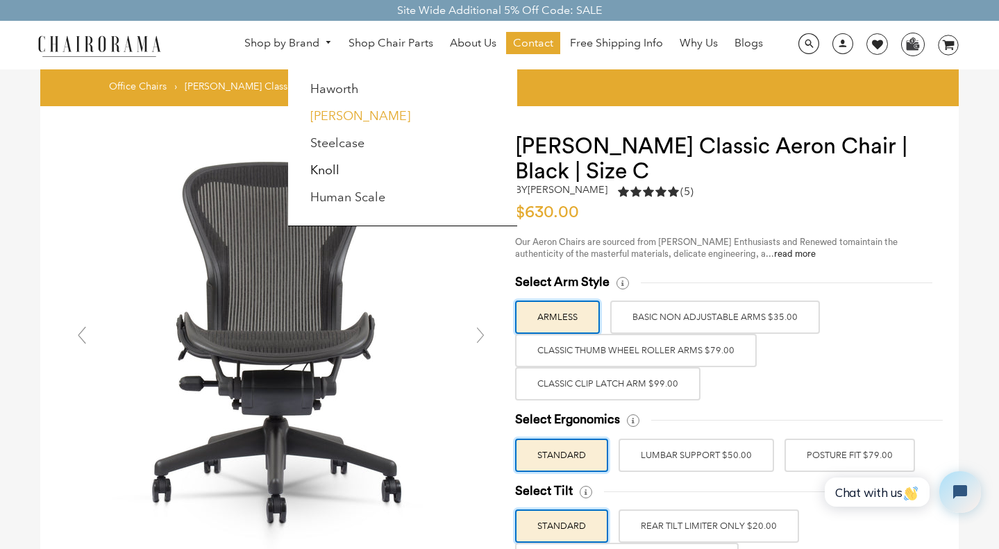
click at [362, 112] on link "[PERSON_NAME]" at bounding box center [360, 115] width 100 height 15
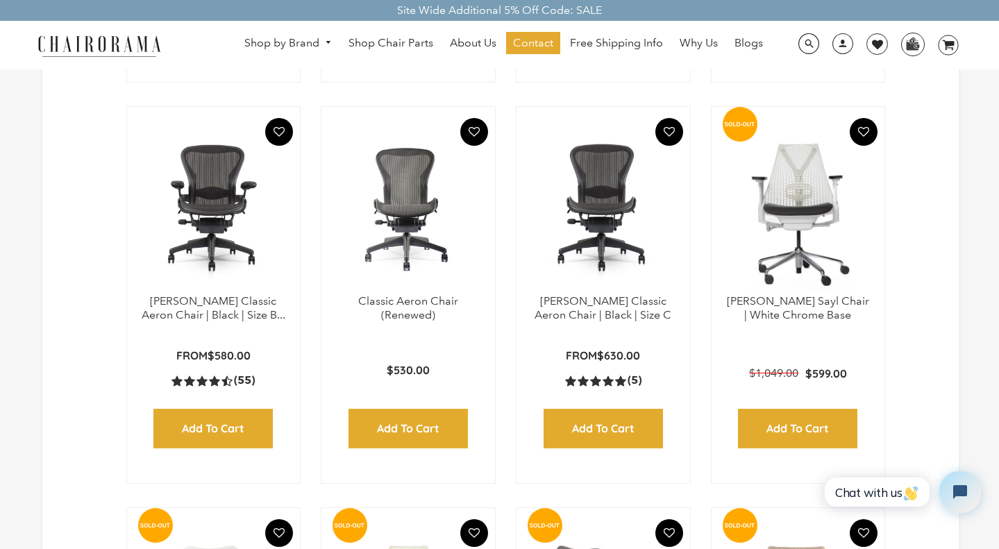
scroll to position [787, 0]
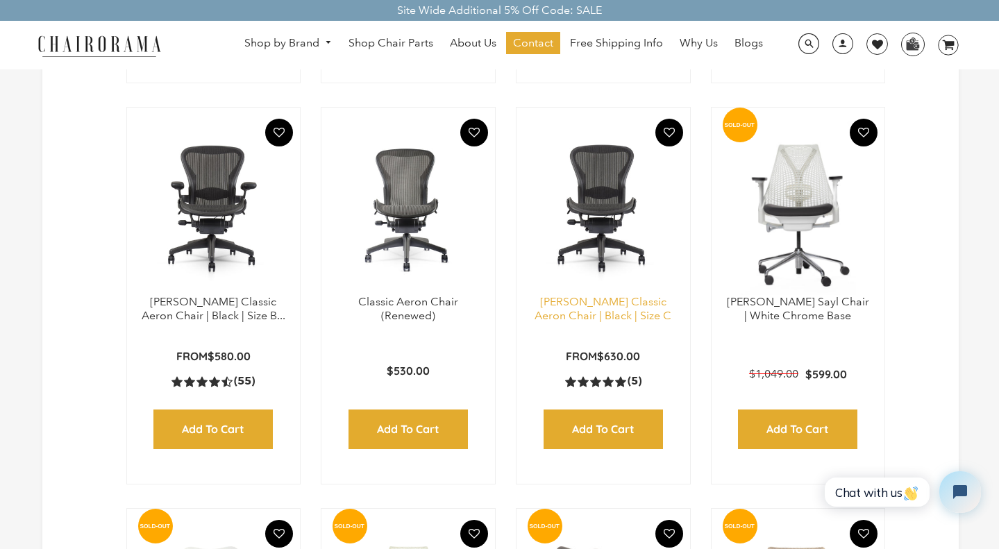
click at [601, 310] on link "[PERSON_NAME] Classic Aeron Chair | Black | Size C" at bounding box center [603, 309] width 137 height 28
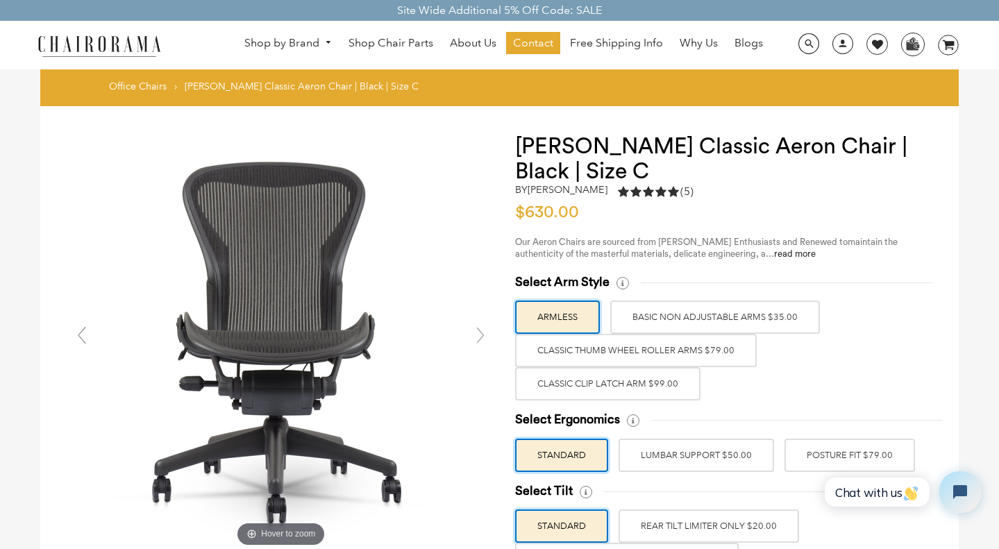
click at [681, 386] on label "Classic Clip Latch Arm $99.00" at bounding box center [607, 383] width 185 height 33
click at [0, 0] on input "Classic Clip Latch Arm $99.00" at bounding box center [0, 0] width 0 height 0
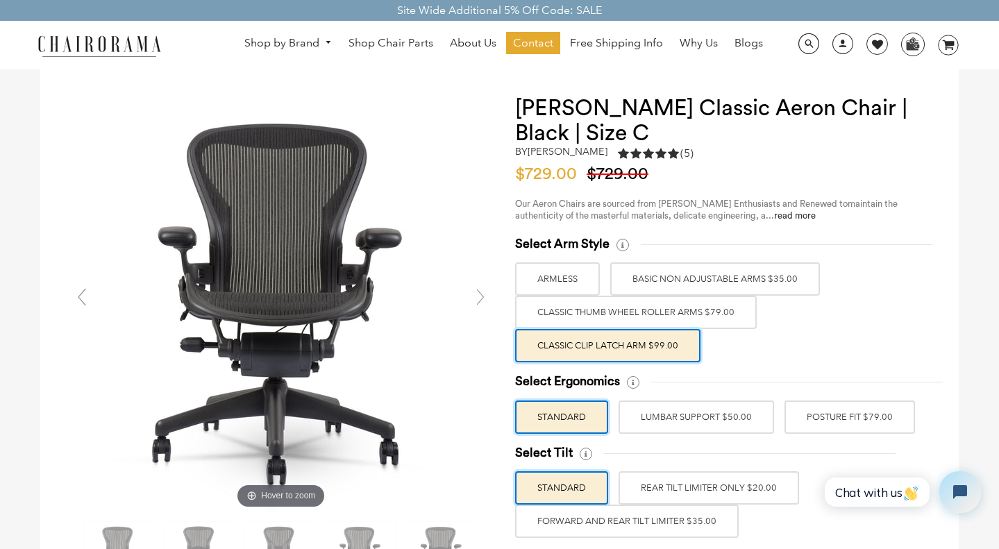
scroll to position [38, 0]
click at [693, 303] on label "Classic Thumb Wheel Roller Arms $79.00" at bounding box center [636, 312] width 242 height 33
click at [0, 0] on input "Classic Thumb Wheel Roller Arms $79.00" at bounding box center [0, 0] width 0 height 0
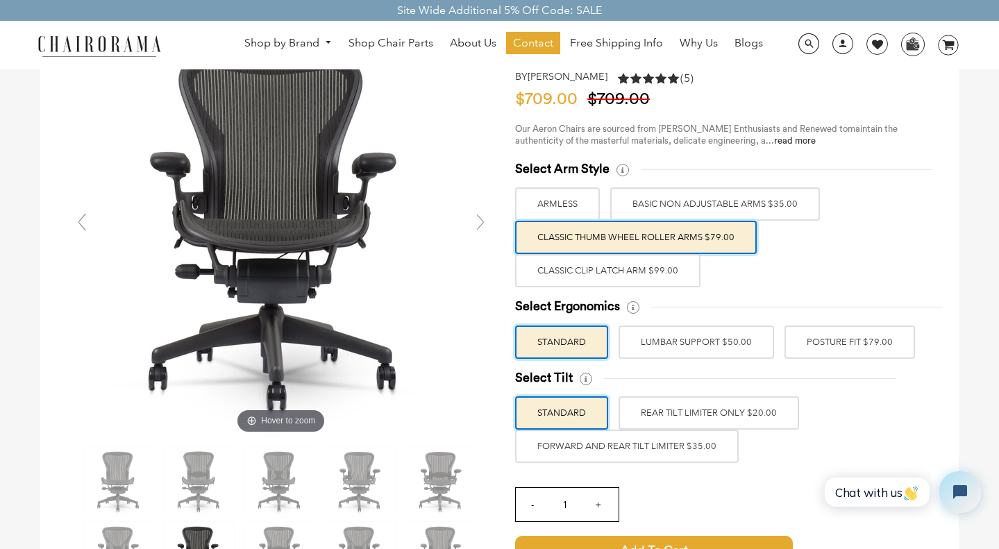
scroll to position [97, 0]
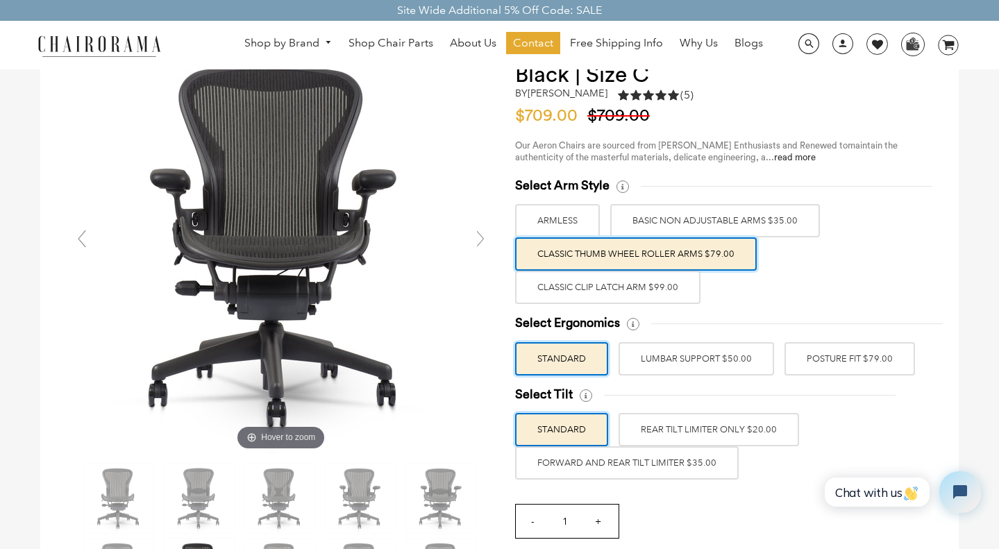
click at [821, 349] on label "POSTURE FIT $79.00" at bounding box center [850, 358] width 131 height 33
click at [0, 0] on input "POSTURE FIT $79.00" at bounding box center [0, 0] width 0 height 0
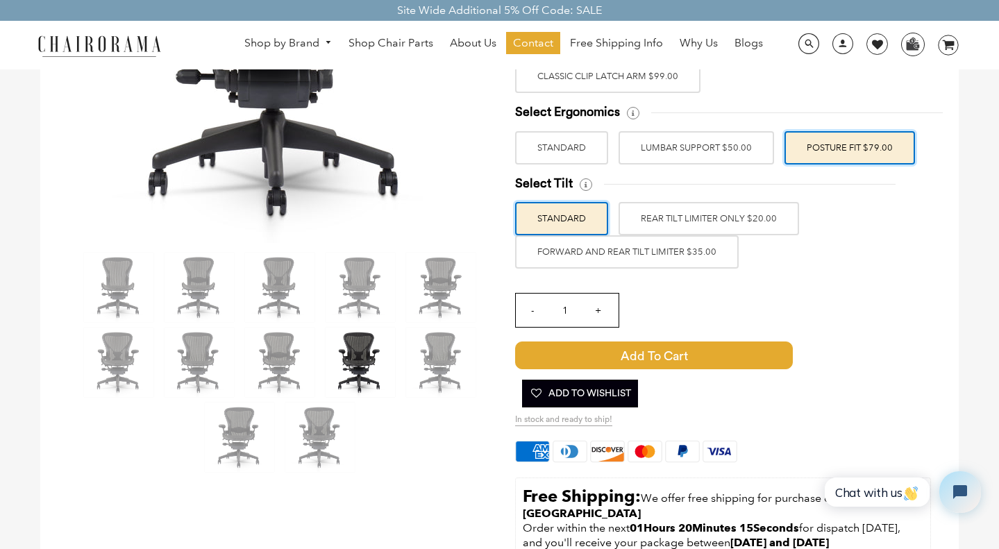
scroll to position [288, 0]
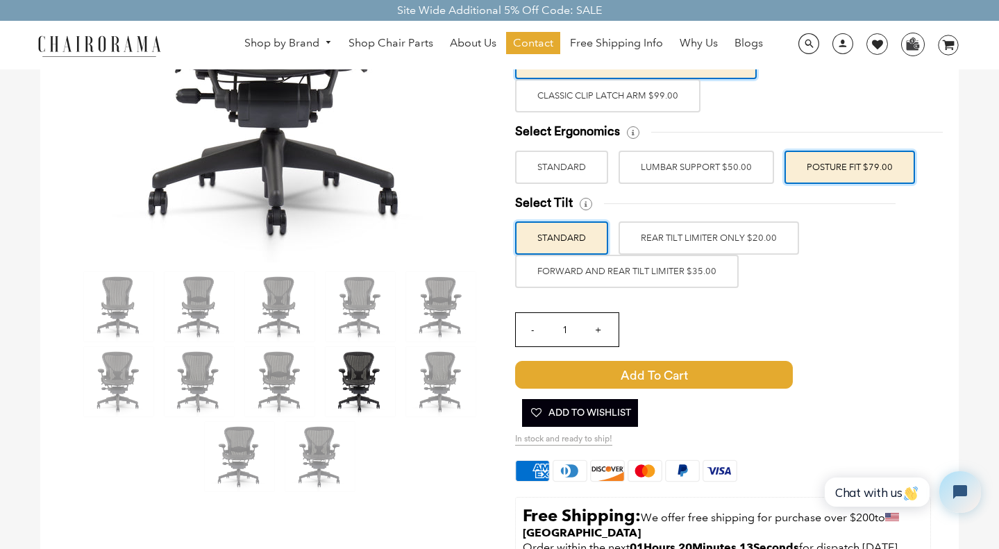
click at [692, 273] on label "FORWARD AND REAR TILT LIMITER $35.00" at bounding box center [627, 271] width 224 height 33
click at [0, 0] on input "FORWARD AND REAR TILT LIMITER $35.00" at bounding box center [0, 0] width 0 height 0
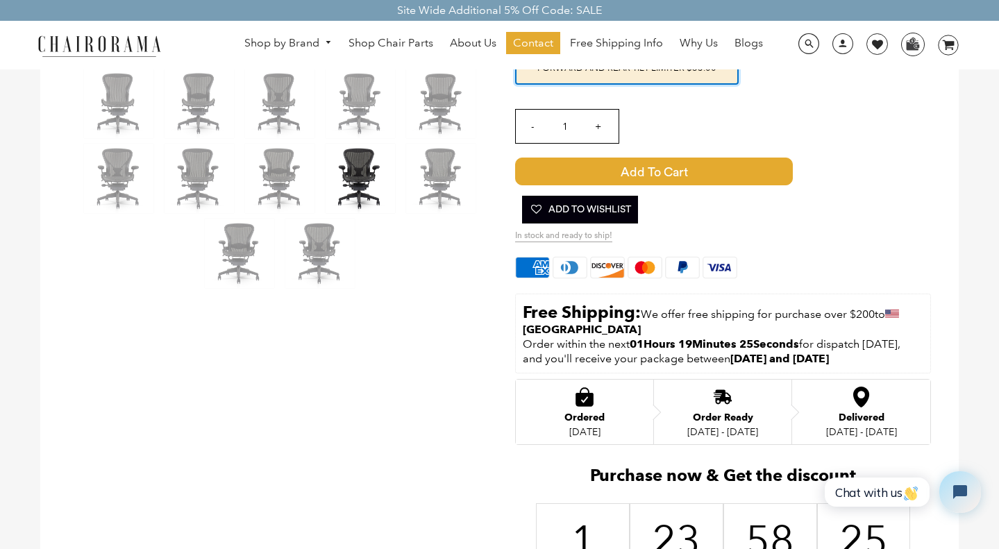
scroll to position [491, 0]
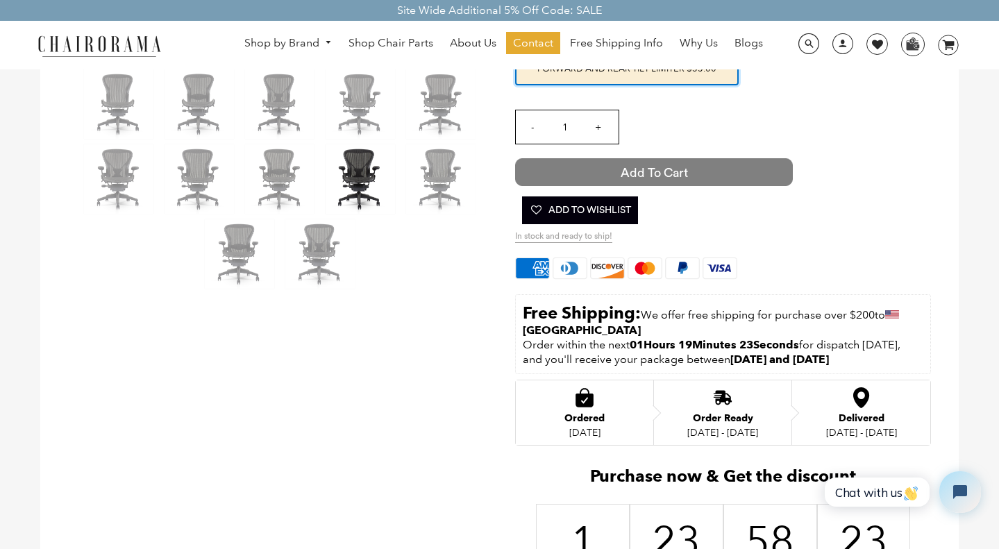
click at [668, 172] on span "Add to Cart" at bounding box center [654, 172] width 278 height 28
